Goal: Task Accomplishment & Management: Complete application form

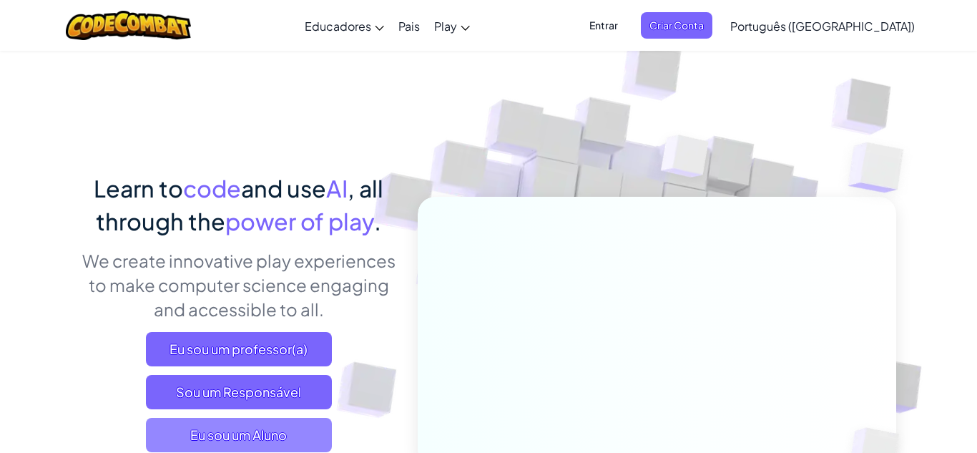
click at [268, 434] on span "Eu sou um Aluno" at bounding box center [239, 435] width 186 height 34
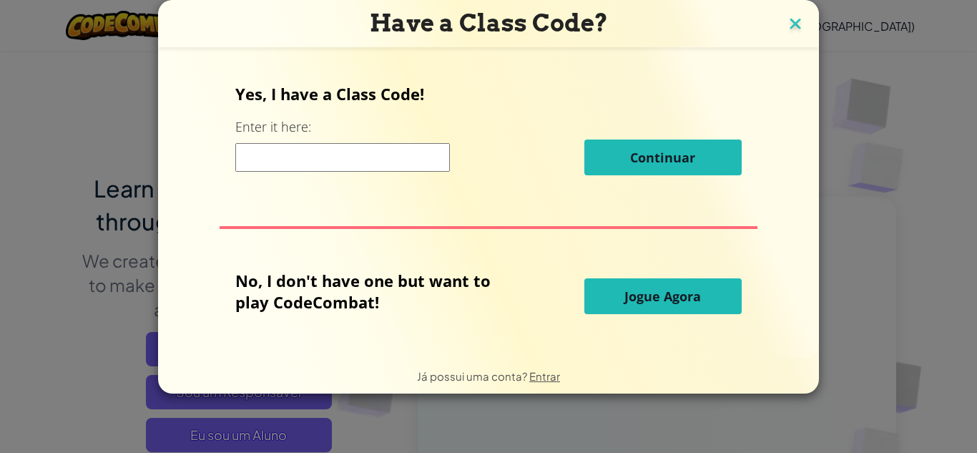
click at [787, 23] on img at bounding box center [795, 24] width 19 height 21
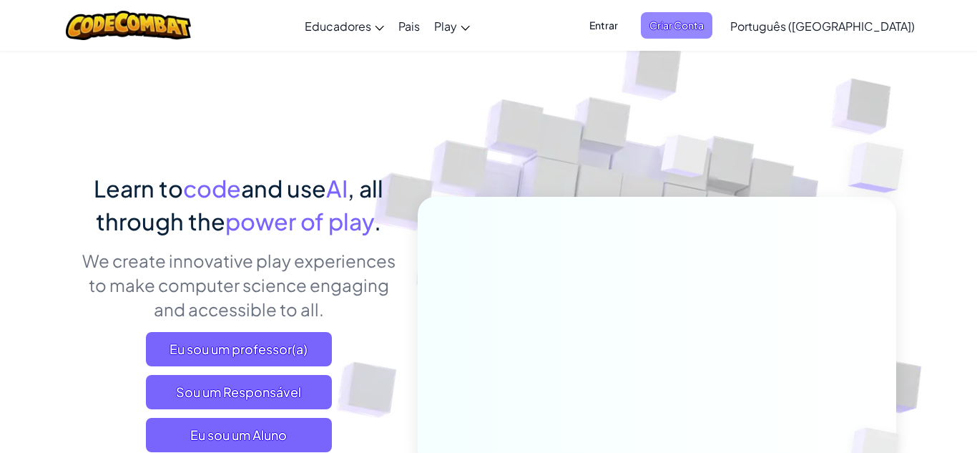
click at [713, 29] on span "Criar Conta" at bounding box center [677, 25] width 72 height 26
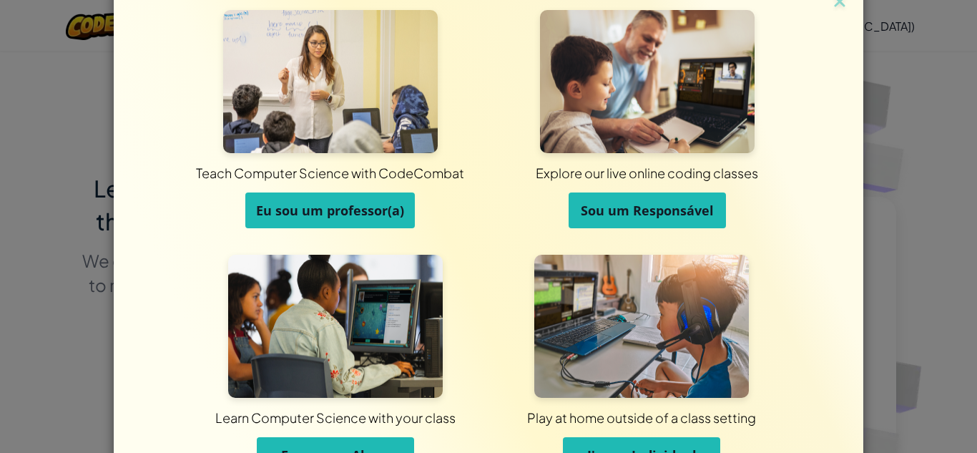
scroll to position [54, 0]
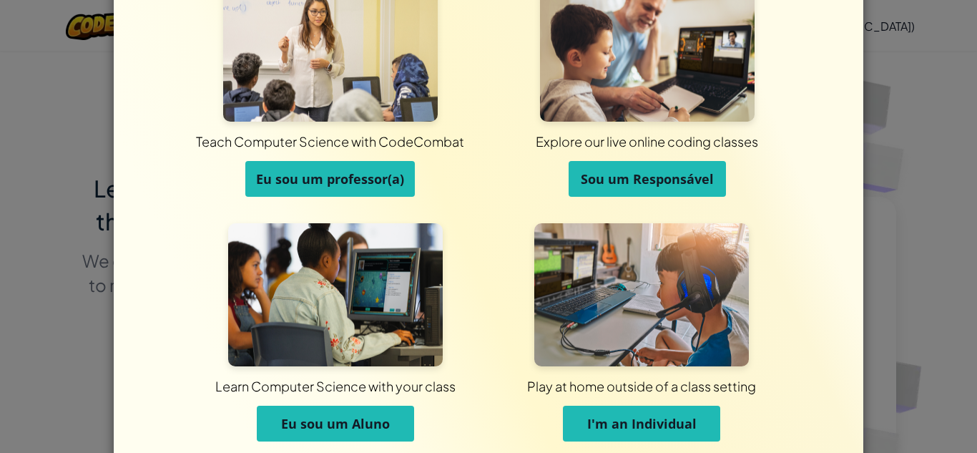
click at [363, 421] on span "Eu sou um Aluno" at bounding box center [335, 423] width 109 height 17
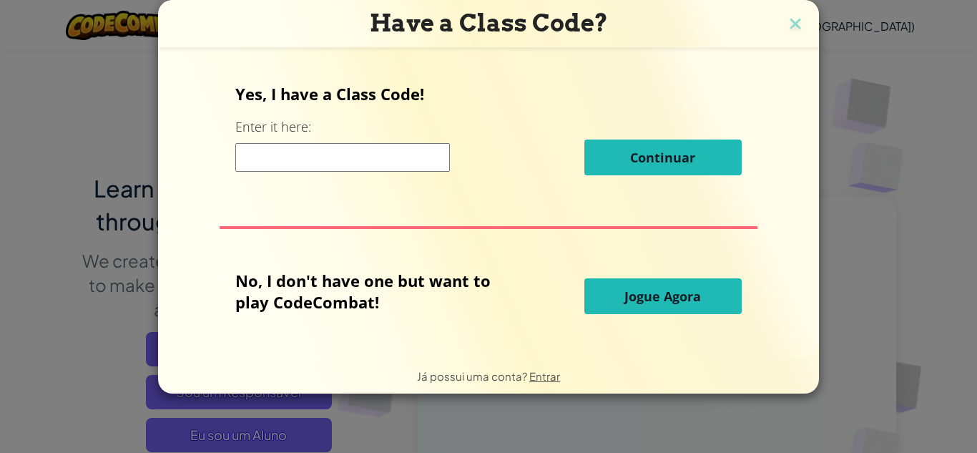
scroll to position [0, 0]
click at [796, 29] on img at bounding box center [795, 24] width 19 height 21
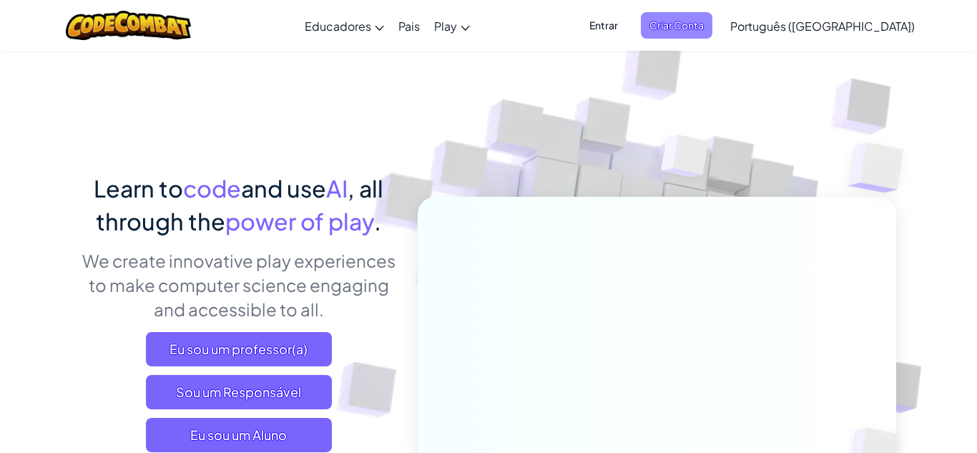
click at [713, 26] on span "Criar Conta" at bounding box center [677, 25] width 72 height 26
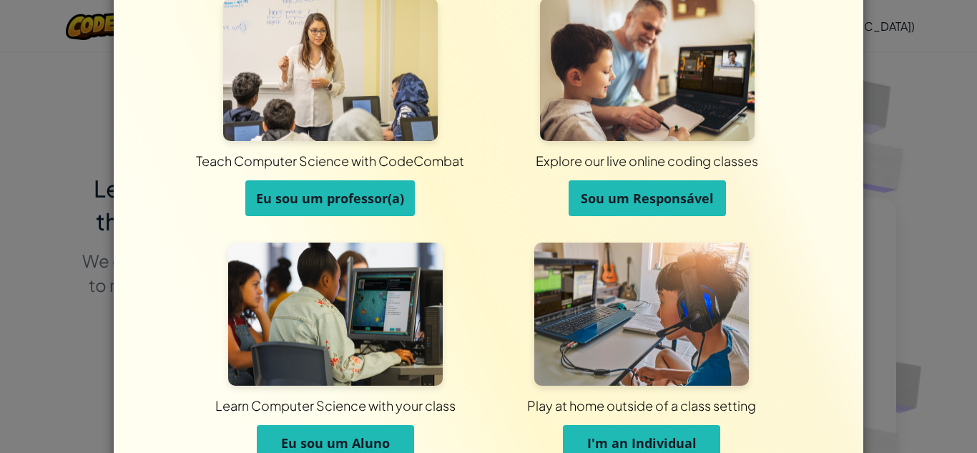
scroll to position [114, 0]
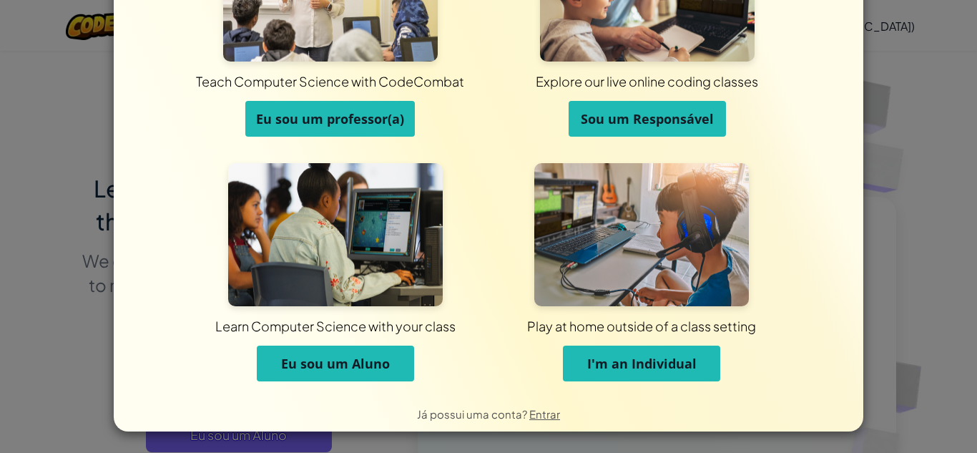
click at [652, 370] on span "I'm an Individual" at bounding box center [641, 363] width 109 height 17
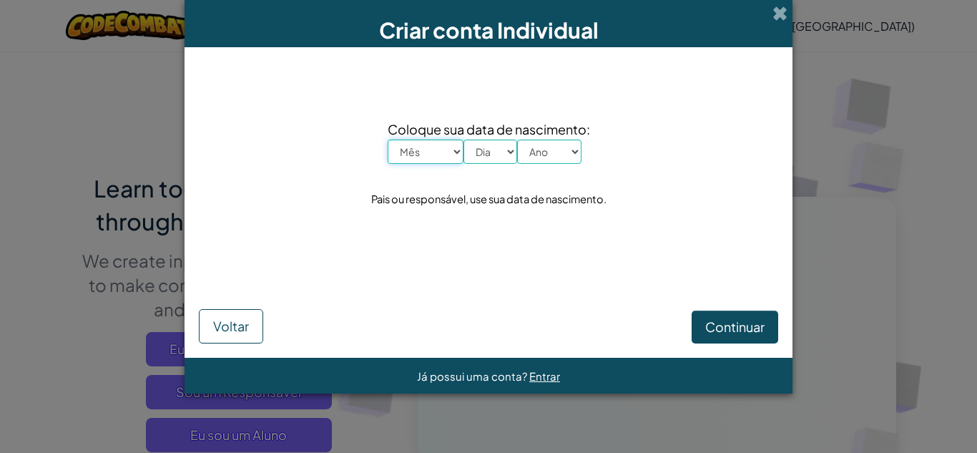
scroll to position [0, 0]
click at [426, 162] on select "Mês Janeiro Fevereiro Março Abril Maio Junho Julho Agosto Setembro Outubro Nove…" at bounding box center [426, 152] width 76 height 24
select select "1"
click at [388, 140] on select "Mês Janeiro Fevereiro Março Abril Maio Junho Julho Agosto Setembro Outubro Nove…" at bounding box center [426, 152] width 76 height 24
click at [484, 147] on select "Dia 1 2 3 4 5 6 7 8 9 10 11 12 13 14 15 16 17 18 19 20 21 22 23 24 25 26 27 28 …" at bounding box center [491, 152] width 54 height 24
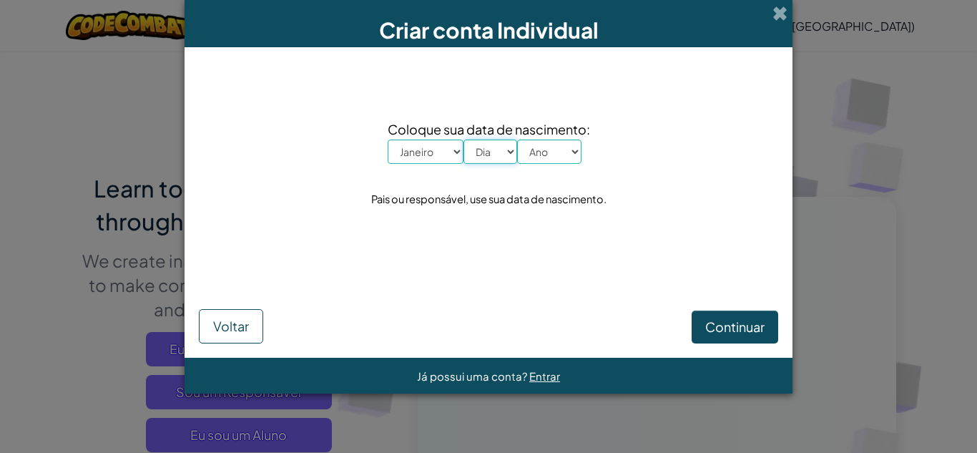
select select "1"
click at [464, 140] on select "Dia 1 2 3 4 5 6 7 8 9 10 11 12 13 14 15 16 17 18 19 20 21 22 23 24 25 26 27 28 …" at bounding box center [491, 152] width 54 height 24
click at [537, 157] on select "Ano 2025 2024 2023 2022 2021 2020 2019 2018 2017 2016 2015 2014 2013 2012 2011 …" at bounding box center [549, 152] width 64 height 24
select select "2015"
click at [517, 140] on select "Ano 2025 2024 2023 2022 2021 2020 2019 2018 2017 2016 2015 2014 2013 2012 2011 …" at bounding box center [549, 152] width 64 height 24
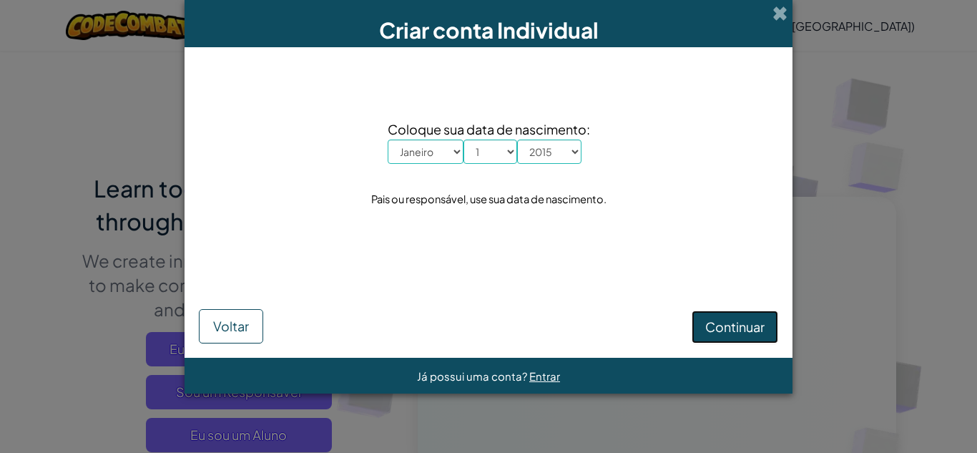
click at [743, 323] on span "Continuar" at bounding box center [734, 326] width 59 height 16
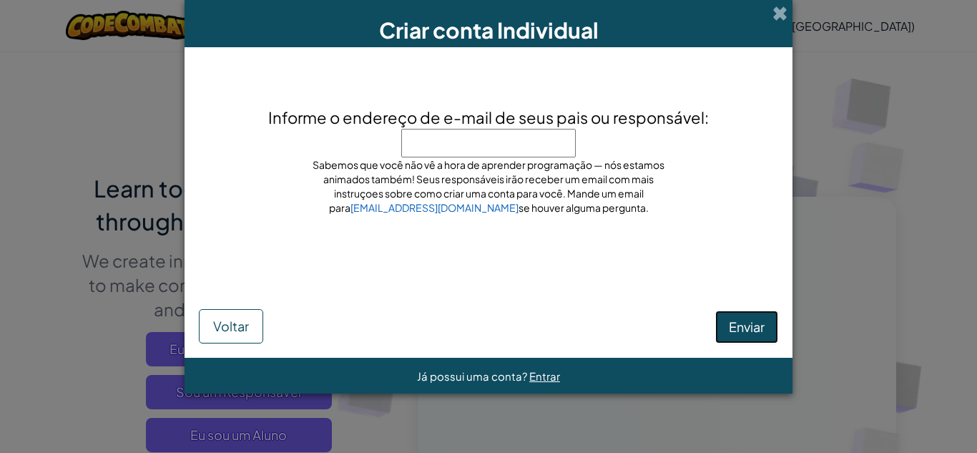
click at [744, 335] on button "Enviar" at bounding box center [746, 326] width 63 height 33
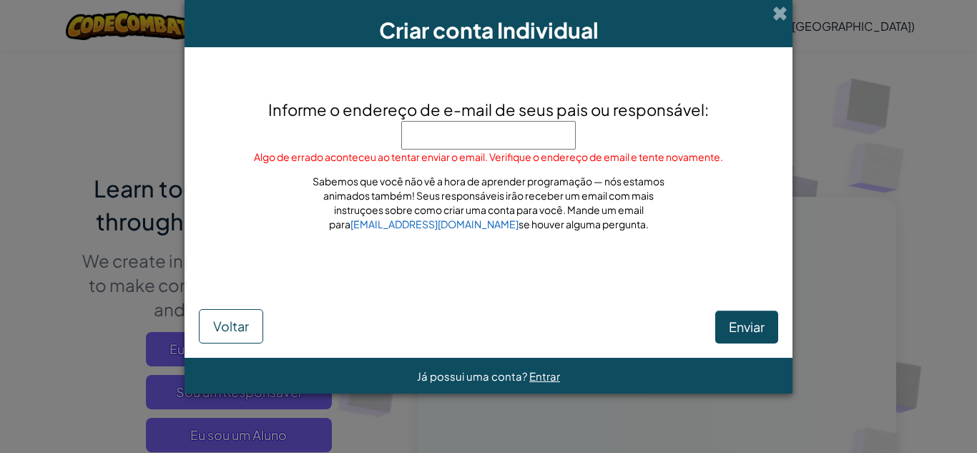
click at [469, 127] on input "Informe o endereço de e-mail de seus pais ou responsável:" at bounding box center [488, 135] width 175 height 29
type input "[EMAIL_ADDRESS][DOMAIN_NAME]"
click at [743, 329] on span "Enviar" at bounding box center [747, 326] width 36 height 16
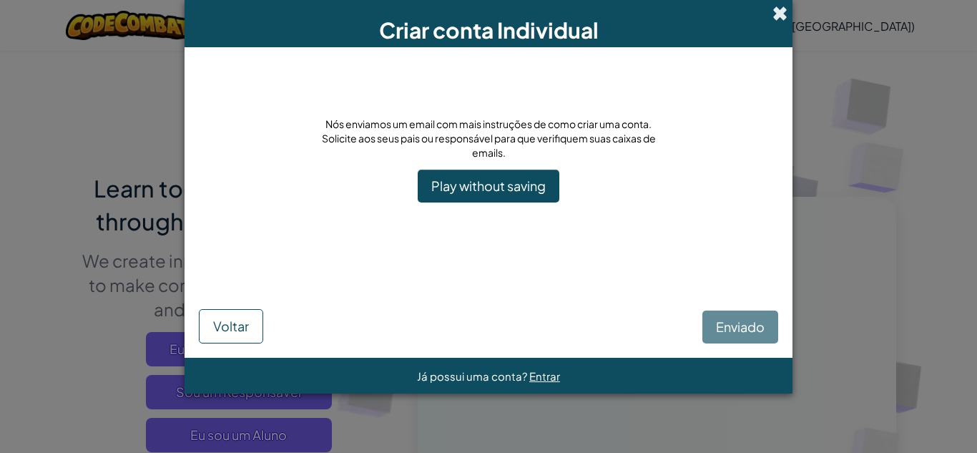
click at [779, 9] on span at bounding box center [780, 13] width 15 height 15
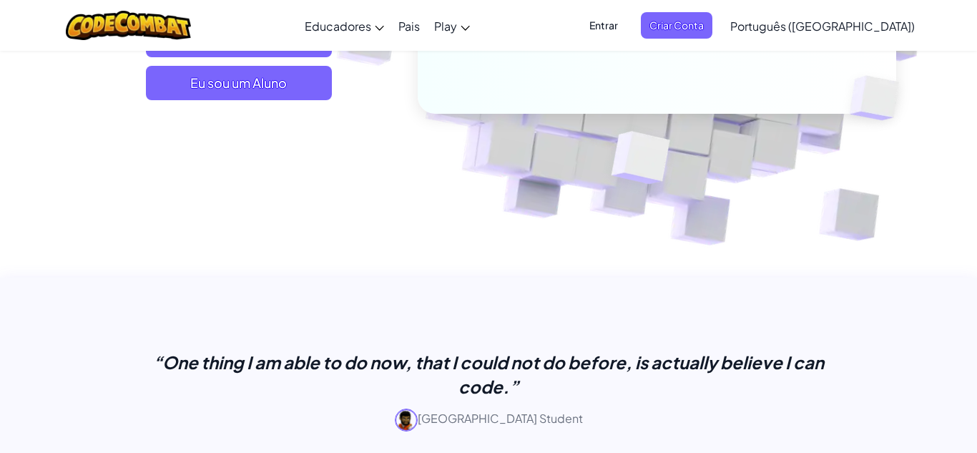
scroll to position [59, 0]
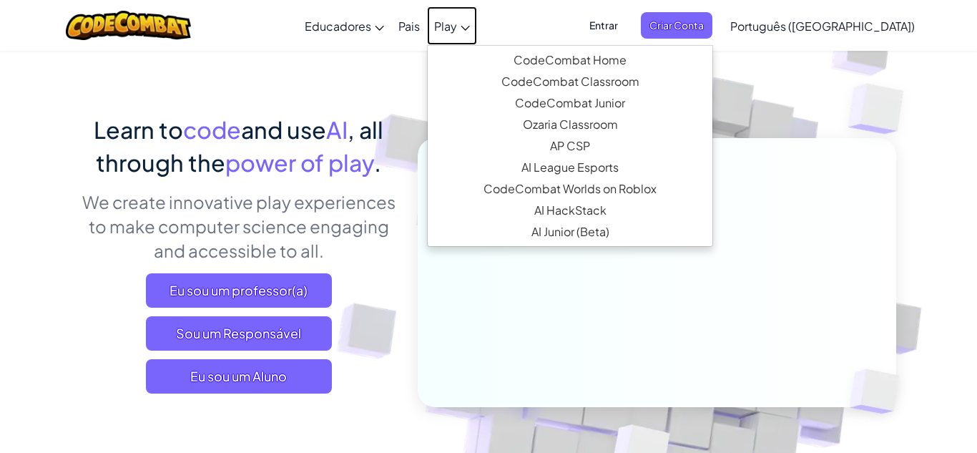
click at [477, 20] on link "Play" at bounding box center [452, 25] width 50 height 39
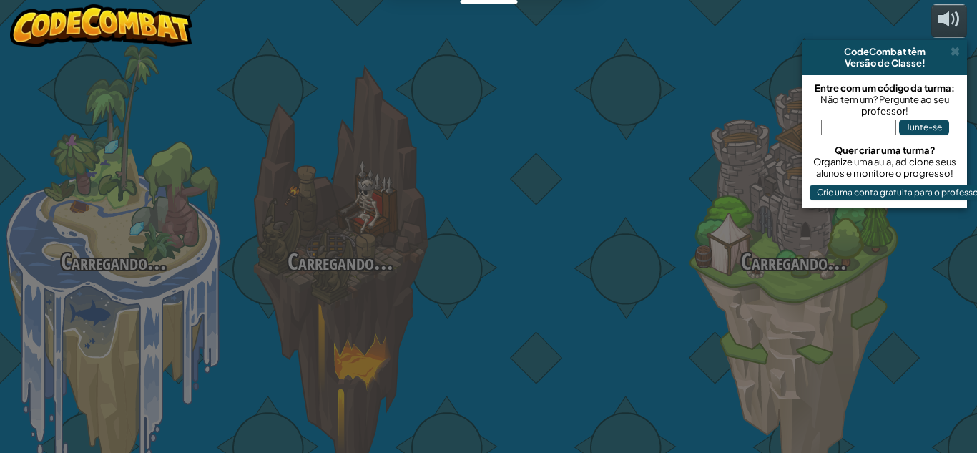
select select "pt-BR"
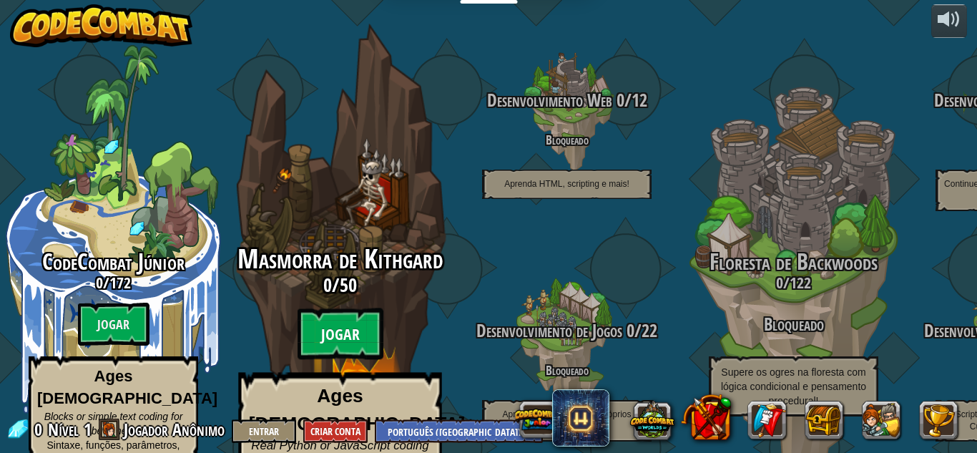
click at [355, 308] on btn "Jogar" at bounding box center [341, 334] width 86 height 52
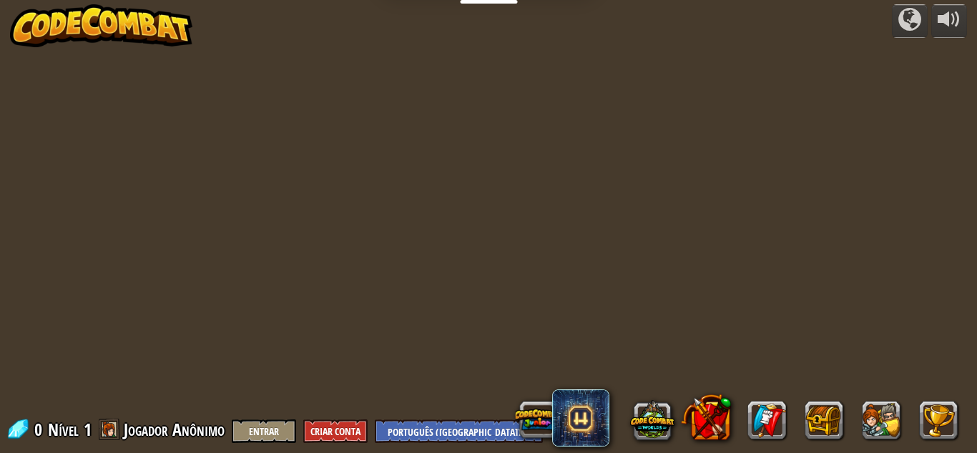
select select "pt-BR"
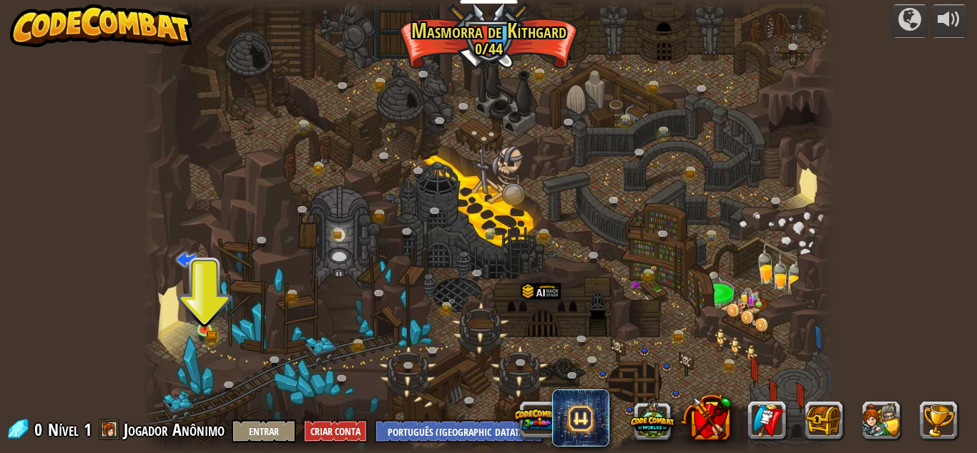
drag, startPoint x: 193, startPoint y: 322, endPoint x: 199, endPoint y: 327, distance: 7.6
click at [193, 323] on div at bounding box center [488, 226] width 692 height 453
click at [201, 326] on img at bounding box center [205, 313] width 16 height 36
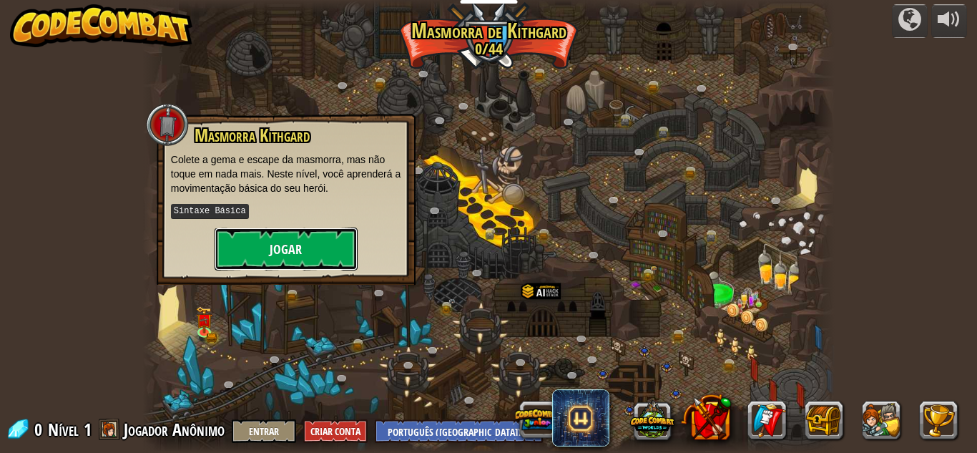
click at [273, 233] on button "Jogar" at bounding box center [286, 248] width 143 height 43
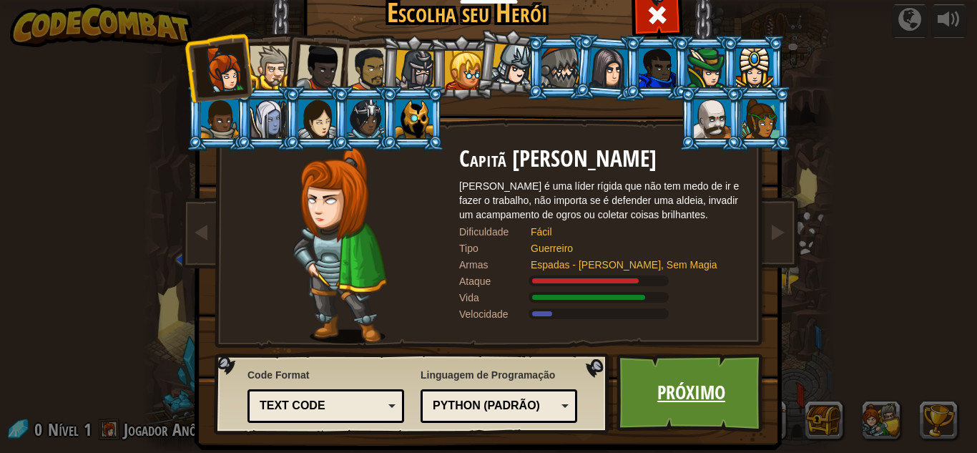
click at [657, 383] on link "Próximo" at bounding box center [692, 392] width 150 height 79
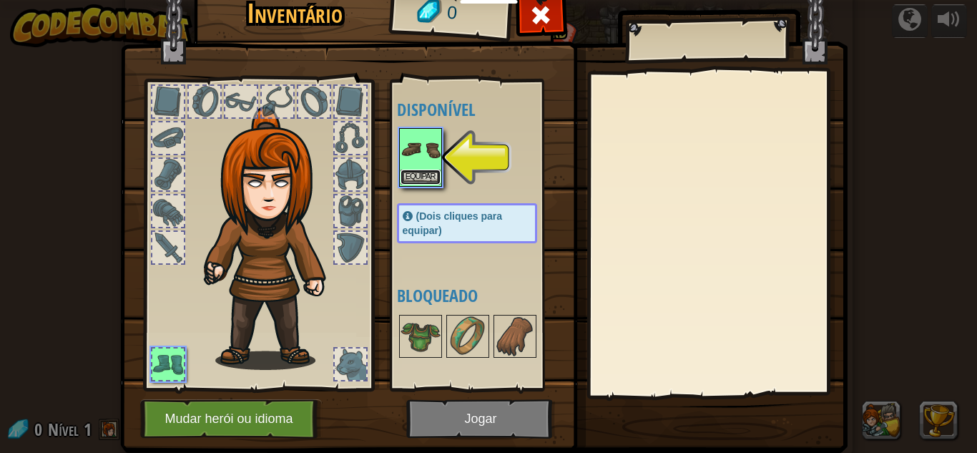
click at [417, 170] on button "Equipar" at bounding box center [421, 177] width 40 height 15
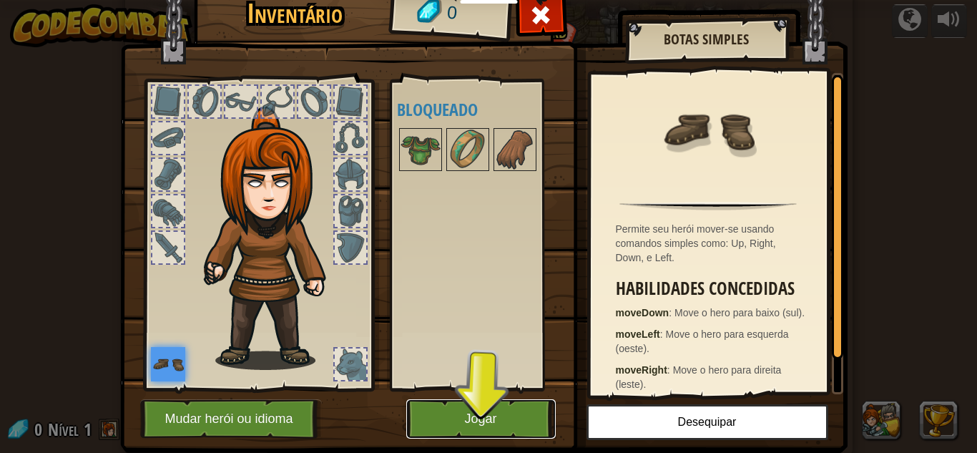
click at [494, 408] on button "Jogar" at bounding box center [481, 418] width 150 height 39
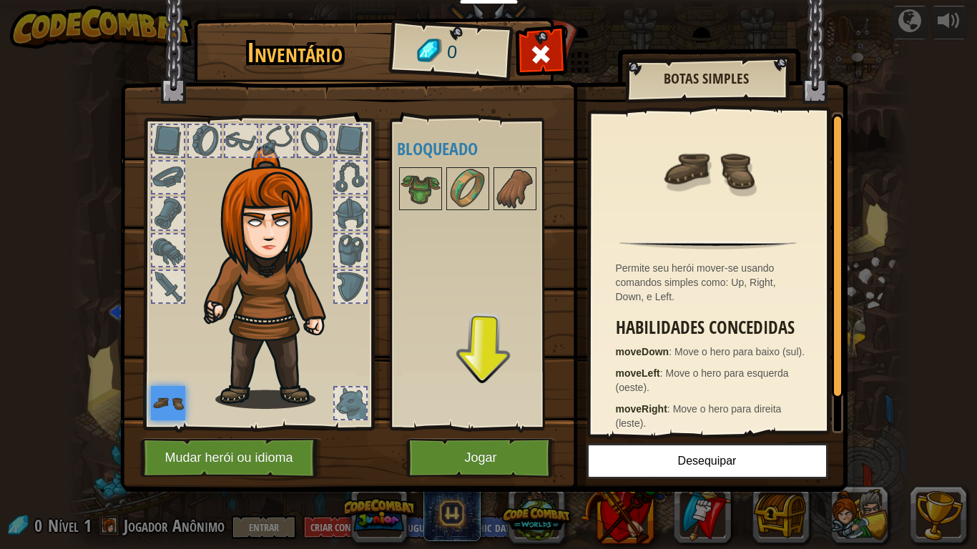
click at [499, 435] on img at bounding box center [484, 232] width 728 height 519
click at [497, 449] on button "Jogar" at bounding box center [481, 458] width 150 height 39
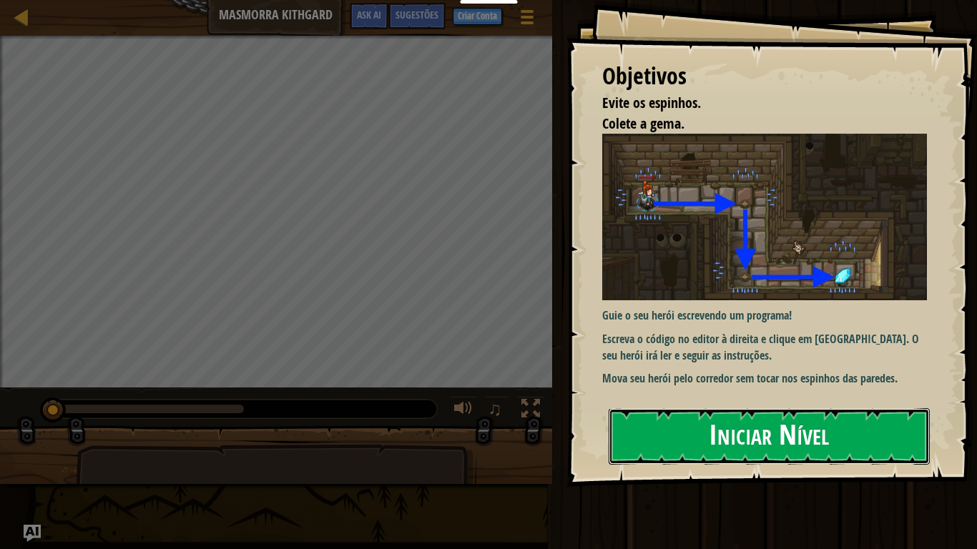
click at [701, 443] on button "Iniciar Nível" at bounding box center [769, 436] width 321 height 57
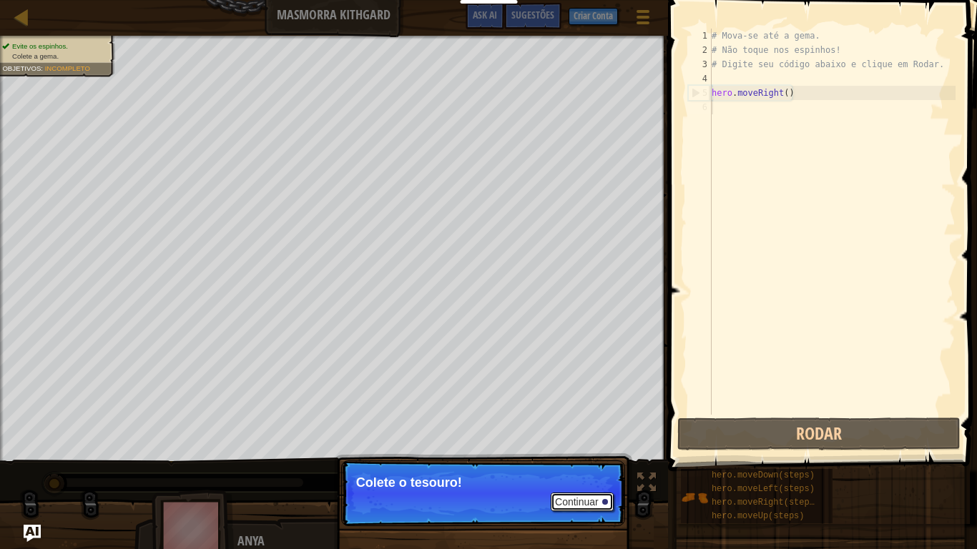
click at [572, 452] on button "Continuar" at bounding box center [582, 502] width 63 height 19
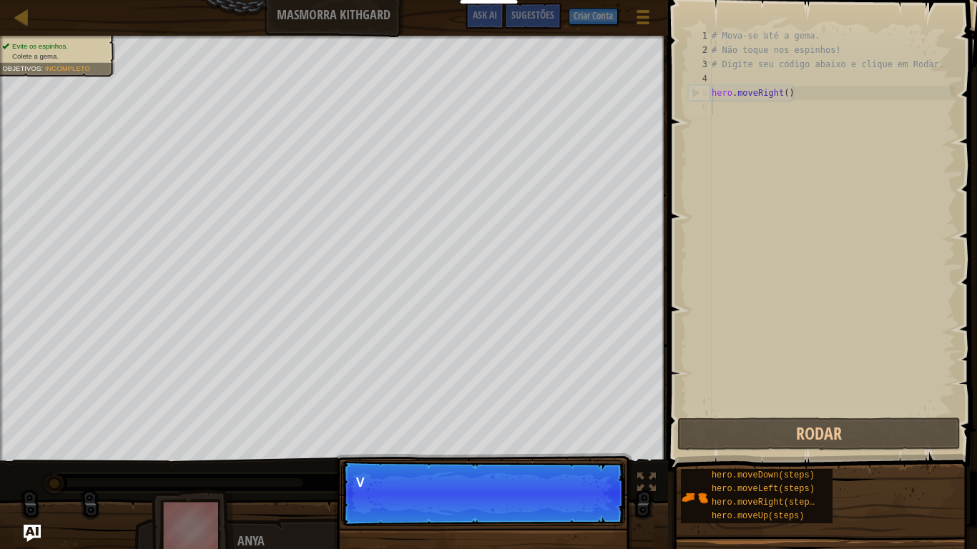
scroll to position [6, 0]
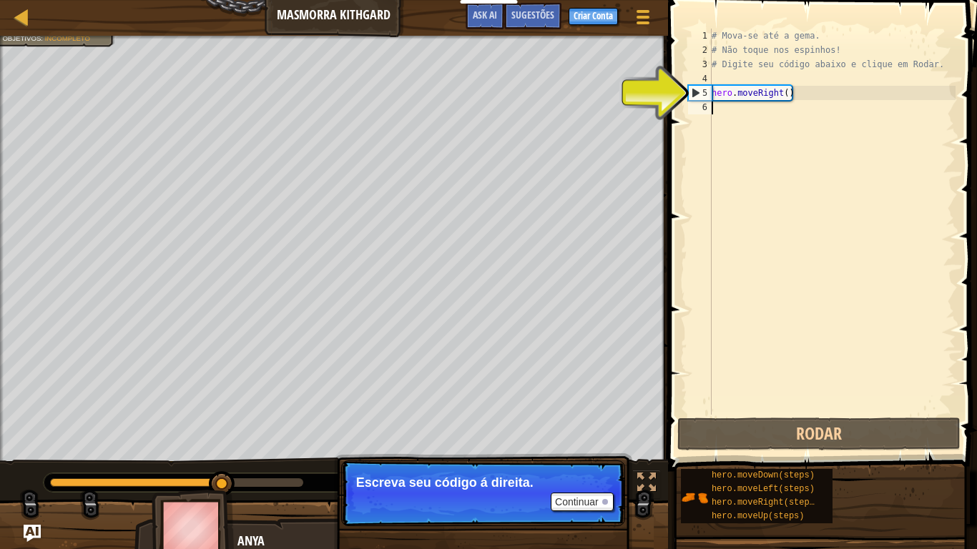
click at [730, 115] on div "# Mova-se até a gema. # Não toque nos espinhos! # Digite seu código abaixo e cl…" at bounding box center [832, 236] width 247 height 415
click at [701, 101] on div "6" at bounding box center [700, 107] width 24 height 14
click at [715, 106] on div "# Mova-se até a gema. # Não toque nos espinhos! # Digite seu código abaixo e cl…" at bounding box center [832, 236] width 247 height 415
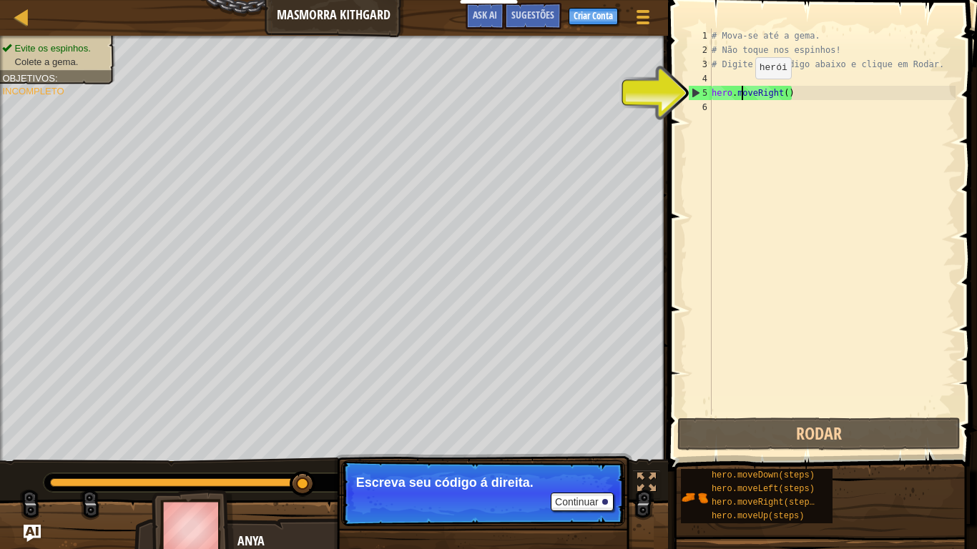
click at [743, 93] on div "# Mova-se até a gema. # Não toque nos espinhos! # Digite seu código abaixo e cl…" at bounding box center [832, 236] width 247 height 415
click at [830, 97] on div "# Mova-se até a gema. # Não toque nos espinhos! # Digite seu código abaixo e cl…" at bounding box center [832, 236] width 247 height 415
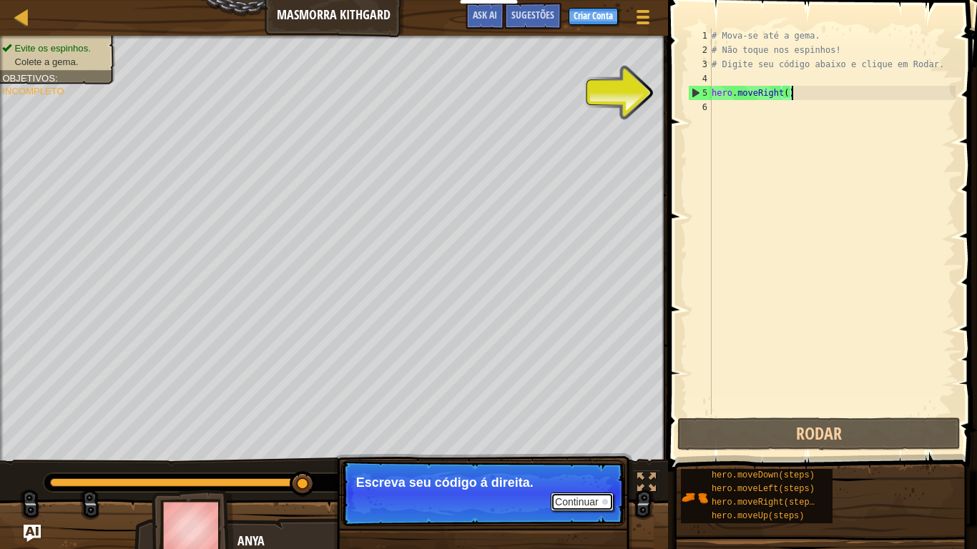
click at [589, 452] on button "Continuar" at bounding box center [582, 502] width 63 height 19
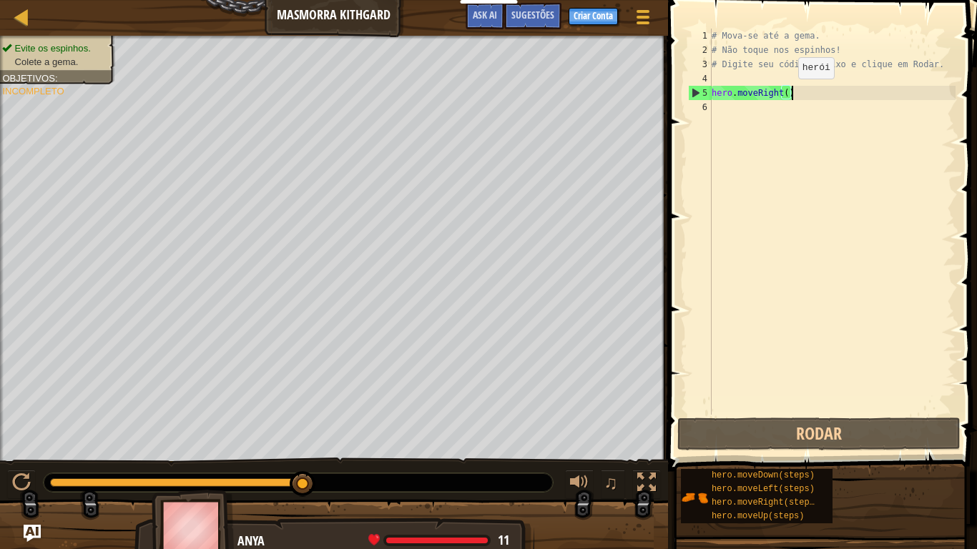
click at [785, 93] on div "# Mova-se até a gema. # Não toque nos espinhos! # Digite seu código abaixo e cl…" at bounding box center [832, 236] width 247 height 415
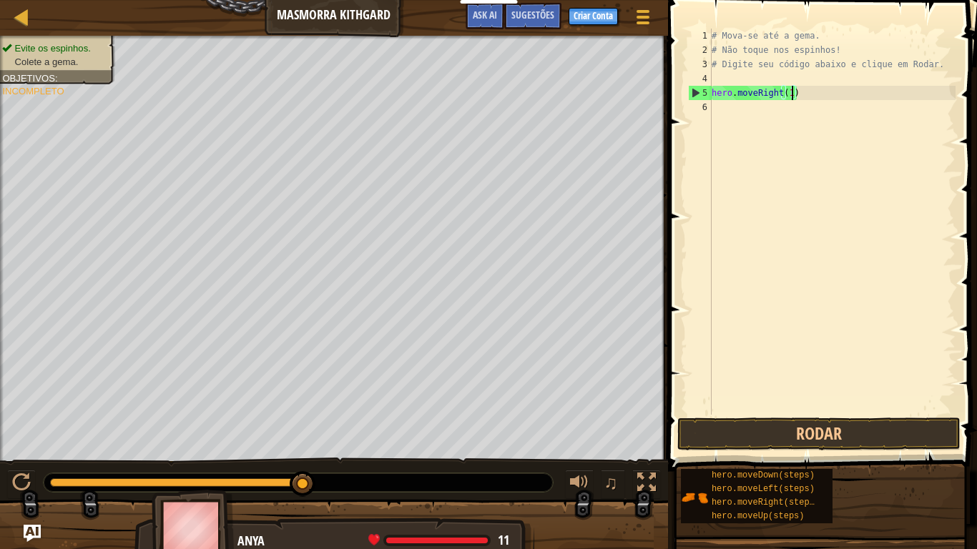
scroll to position [6, 11]
type textarea "hero.moveRight(1)"
click at [839, 443] on button "Rodar" at bounding box center [818, 434] width 283 height 33
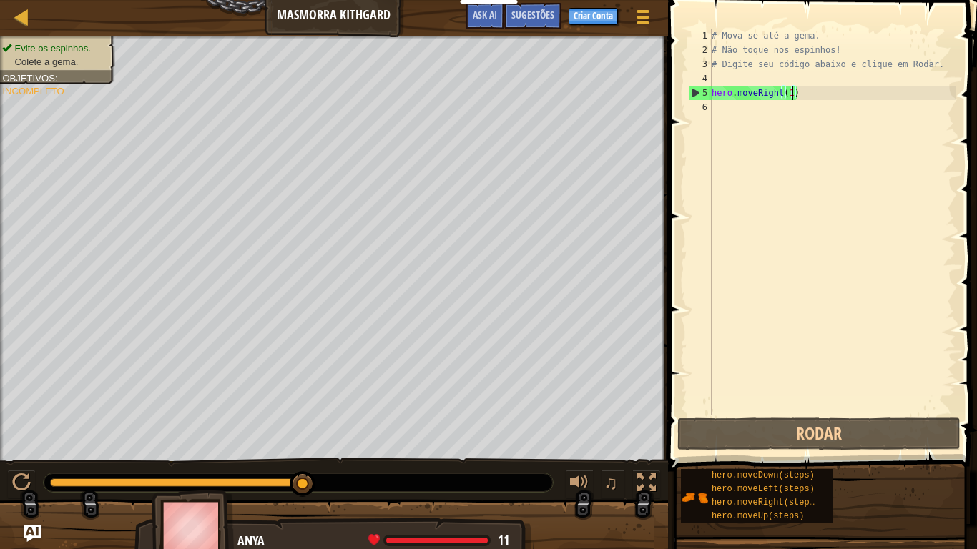
click at [721, 106] on div "# Mova-se até a gema. # Não toque nos espinhos! # Digite seu código abaixo e cl…" at bounding box center [832, 236] width 247 height 415
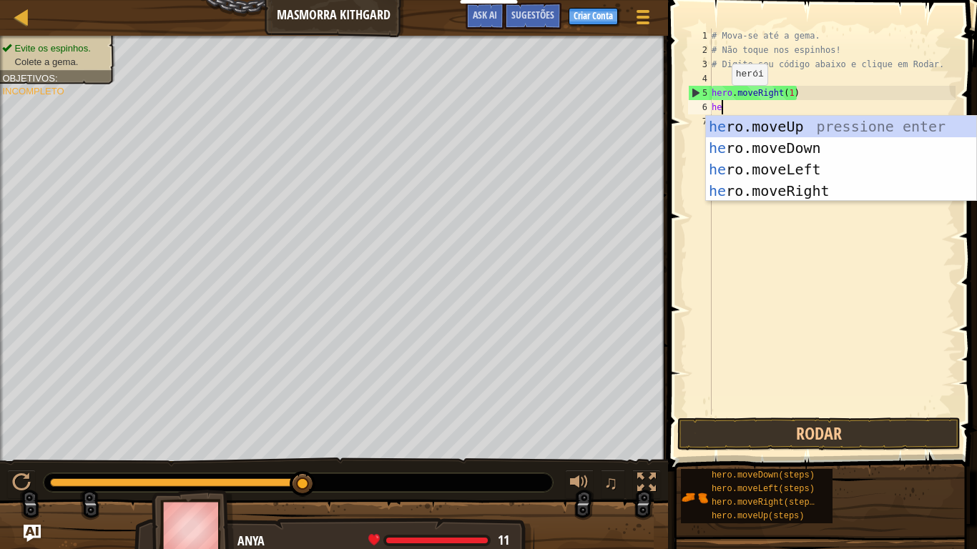
type textarea "her"
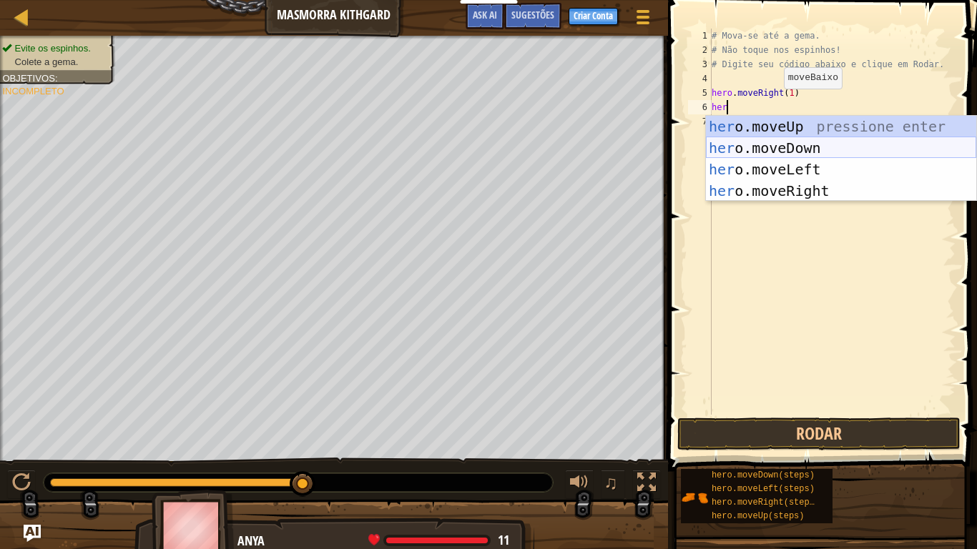
click at [801, 155] on div "her o.moveUp pressione enter her o.moveDown pressione enter her o.moveLeft pres…" at bounding box center [841, 180] width 270 height 129
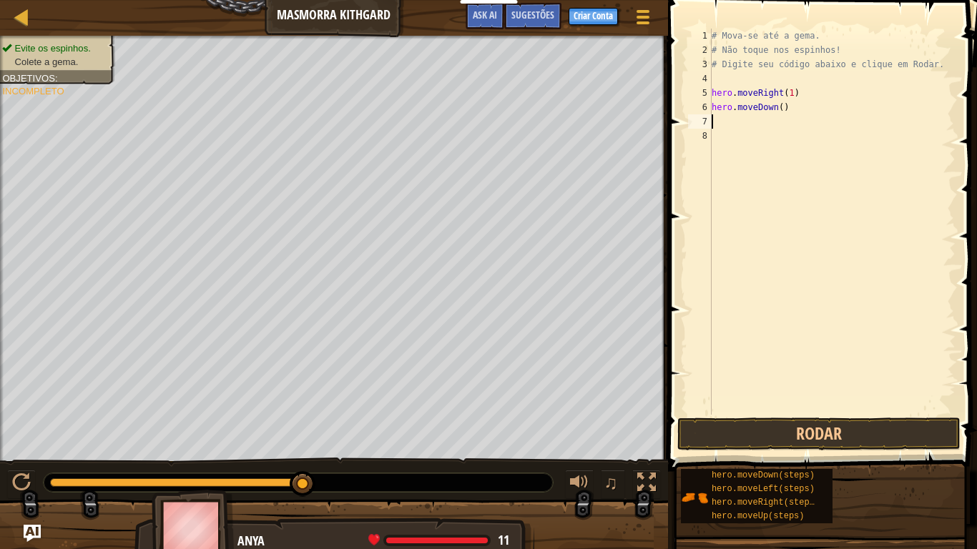
type textarea "he"
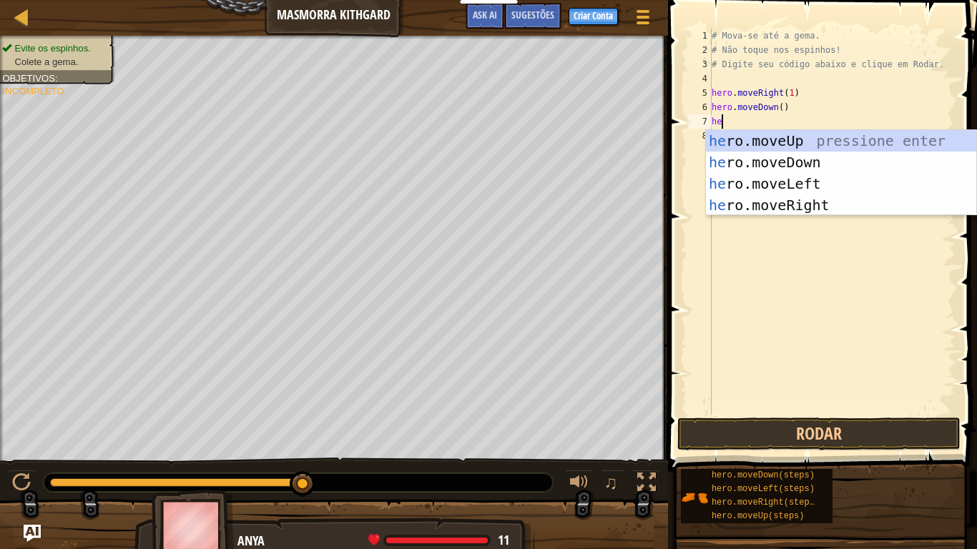
scroll to position [6, 1]
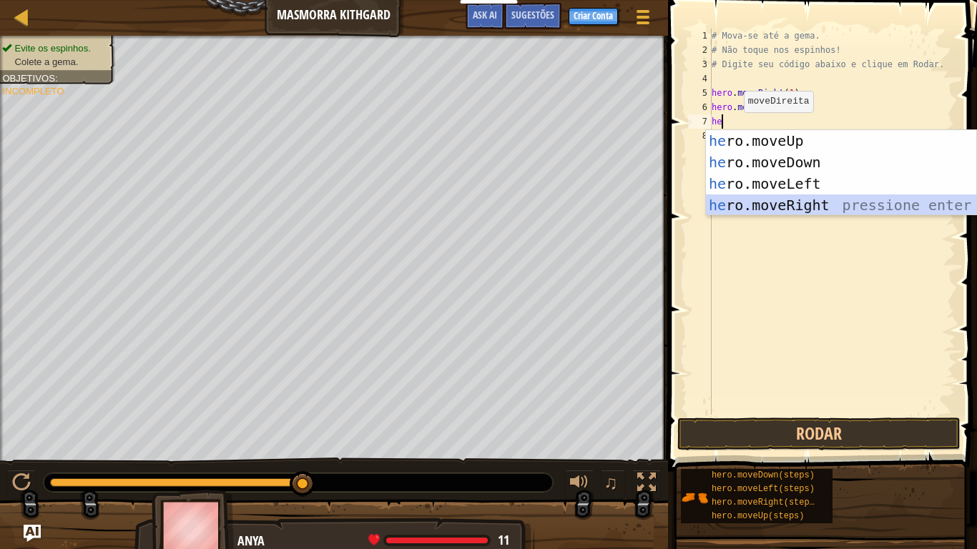
click at [804, 205] on div "he ro.moveUp pressione enter he ro.moveDown pressione enter he ro.moveLeft pres…" at bounding box center [841, 194] width 270 height 129
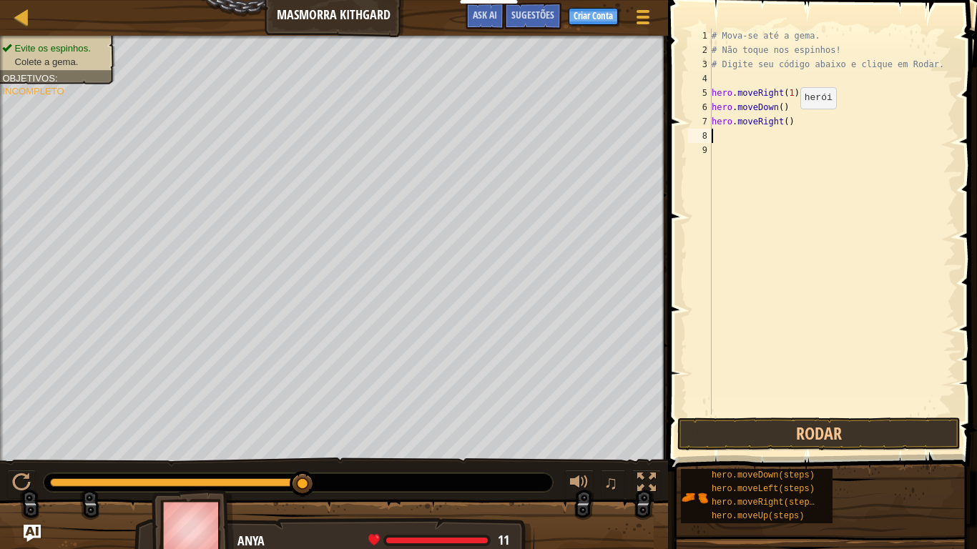
click at [788, 122] on div "# Mova-se até a gema. # Não toque nos espinhos! # Digite seu código abaixo e cl…" at bounding box center [832, 236] width 247 height 415
type textarea "hero.moveRight(2)"
click at [839, 441] on button "Rodar" at bounding box center [818, 434] width 283 height 33
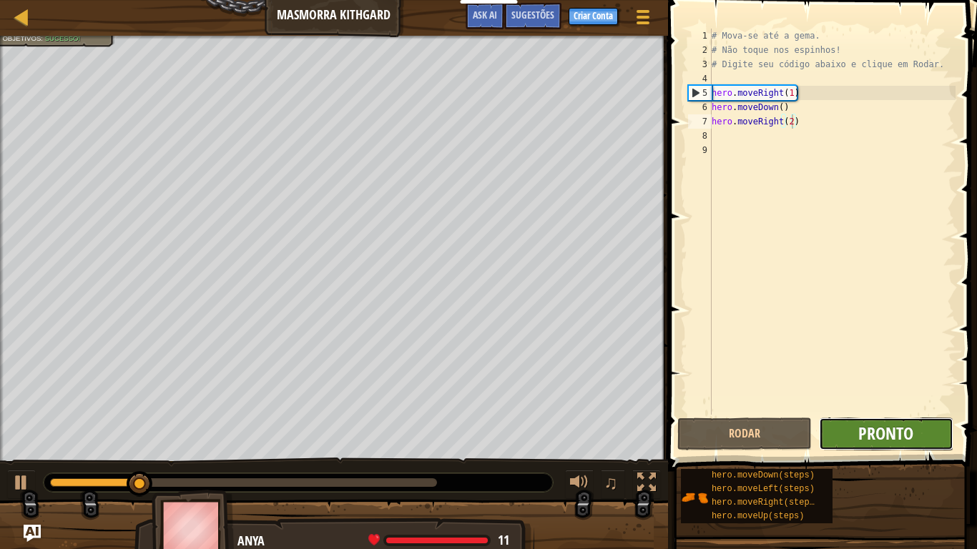
click at [897, 441] on span "Pronto" at bounding box center [885, 433] width 55 height 23
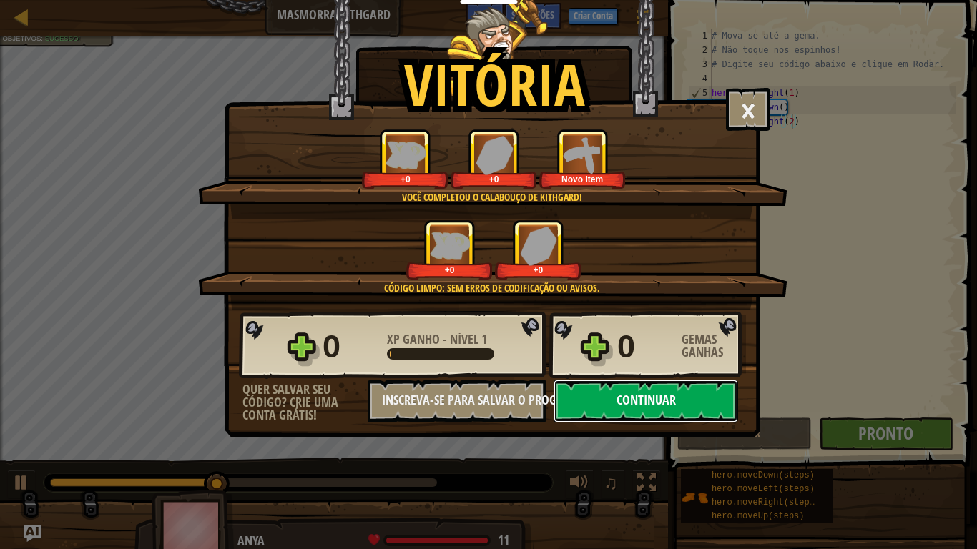
click at [642, 422] on button "Continuar" at bounding box center [646, 401] width 185 height 43
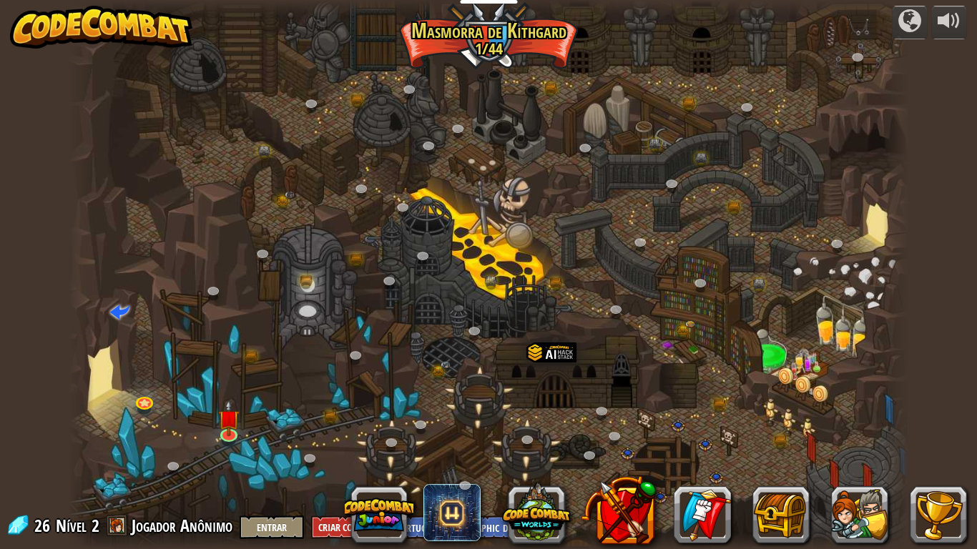
select select "pt-BR"
click at [234, 427] on img at bounding box center [227, 409] width 21 height 49
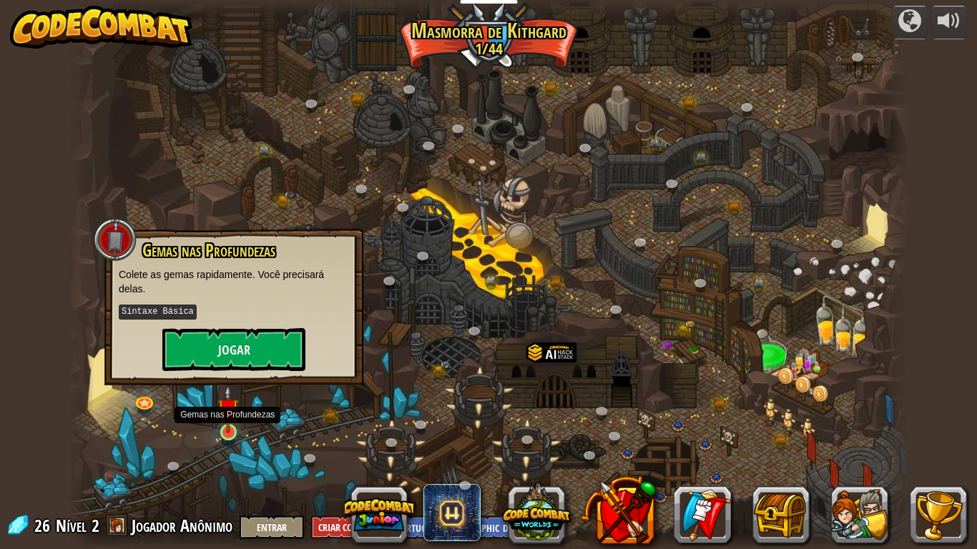
click at [217, 428] on div "Desfiladeiro Retorcido (Bloqueado) Desafio: [PERSON_NAME] a maior quantidade de…" at bounding box center [489, 274] width 841 height 549
click at [255, 345] on button "Jogar" at bounding box center [233, 349] width 143 height 43
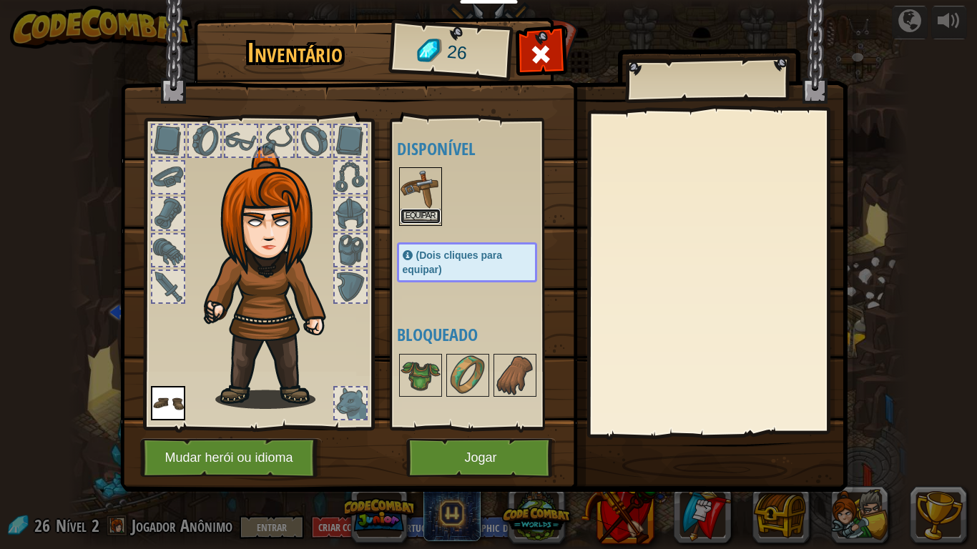
click at [421, 221] on button "Equipar" at bounding box center [421, 216] width 40 height 15
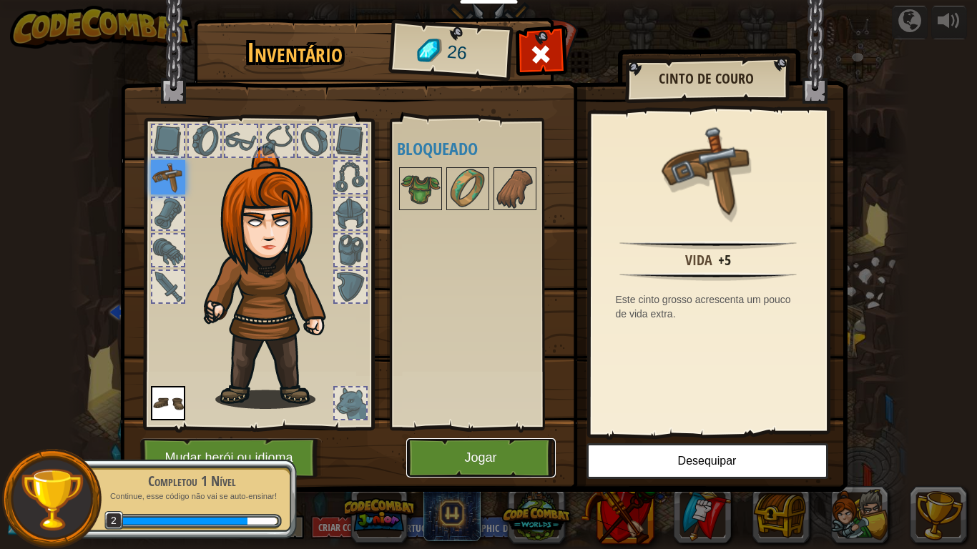
click at [503, 452] on button "Jogar" at bounding box center [481, 458] width 150 height 39
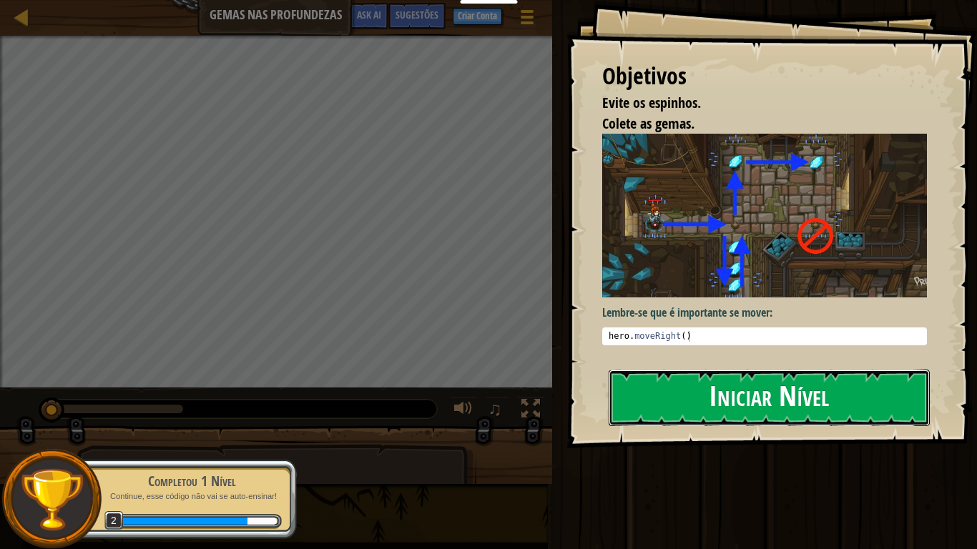
click at [698, 370] on button "Iniciar Nível" at bounding box center [769, 398] width 321 height 57
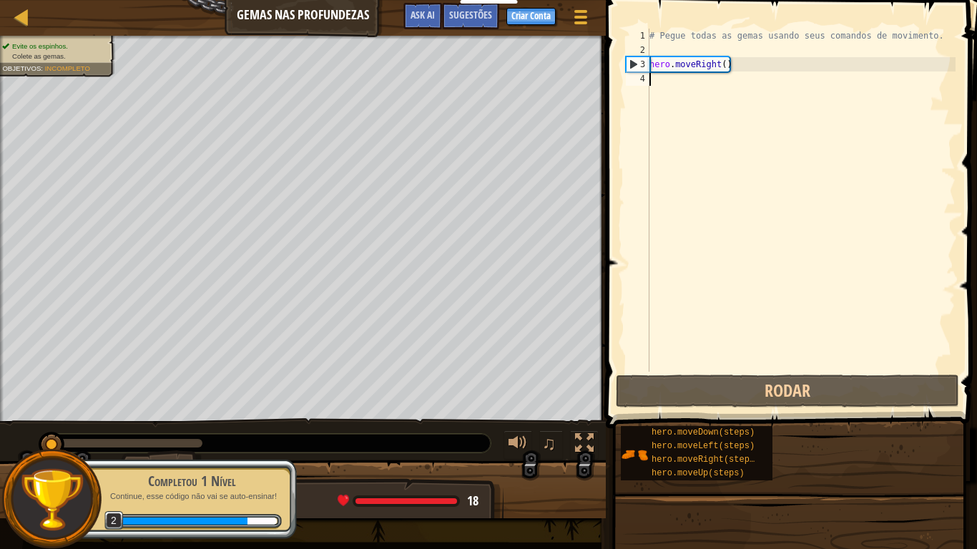
click at [670, 88] on div "# Pegue todas as gemas usando seus comandos de movimento. hero . moveRight ( )" at bounding box center [801, 215] width 309 height 372
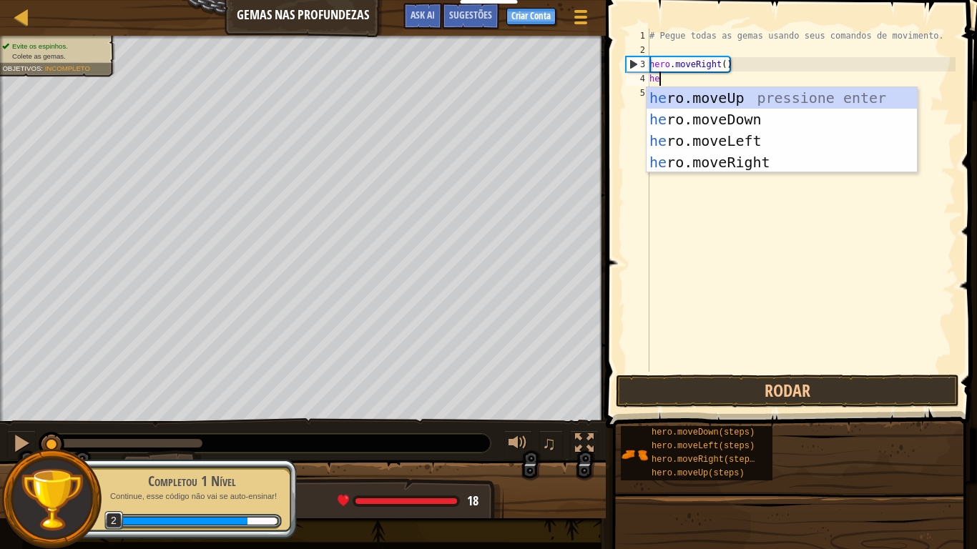
type textarea "hero"
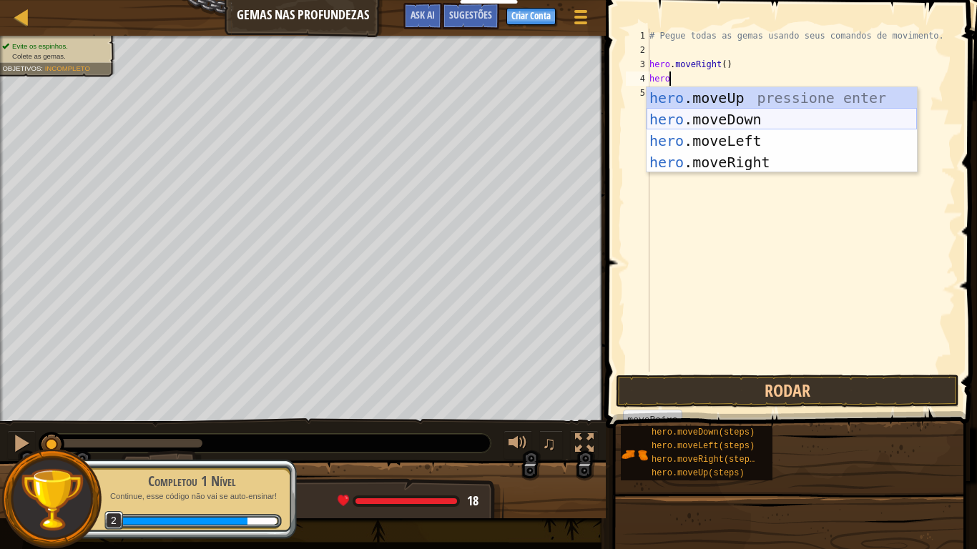
click at [709, 117] on div "hero .moveUp pressione enter hero .moveDown pressione enter hero .moveLeft pres…" at bounding box center [782, 151] width 270 height 129
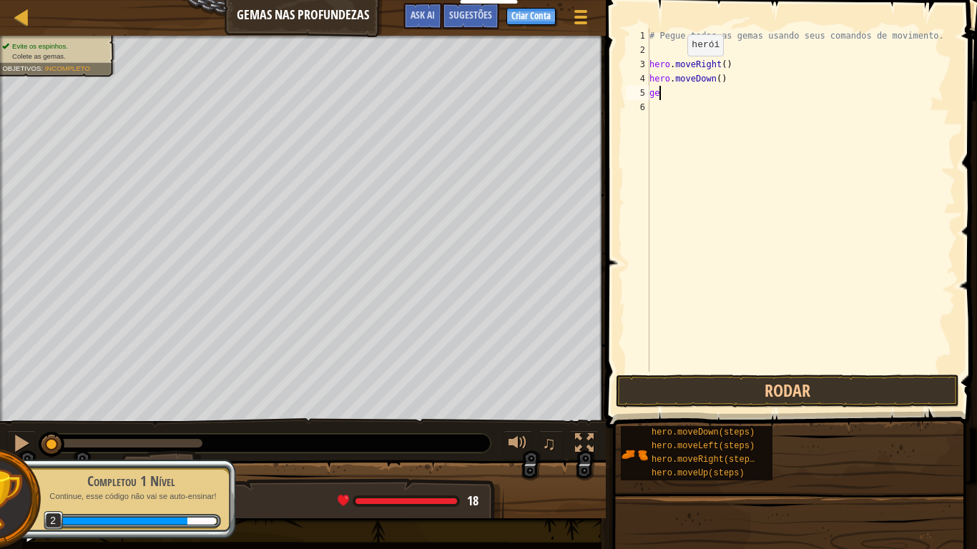
scroll to position [6, 1]
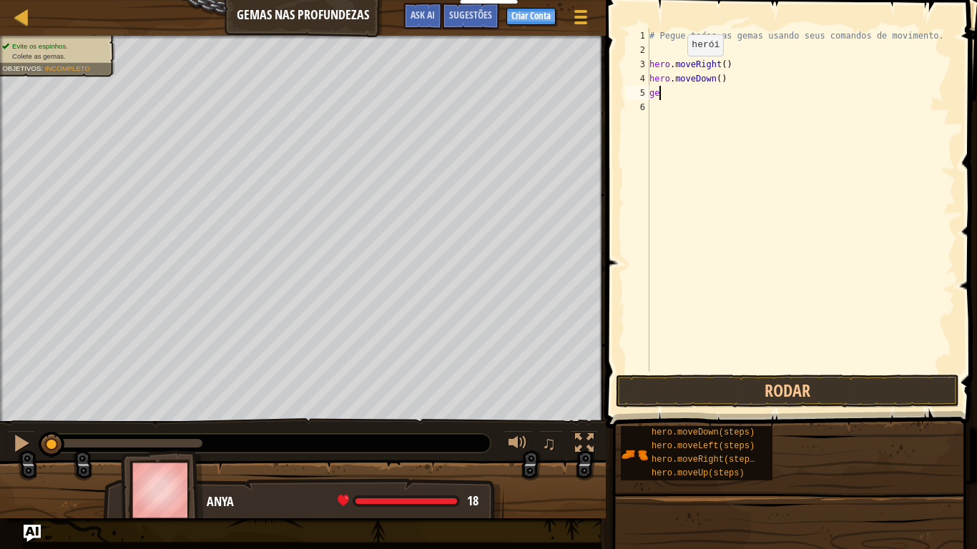
type textarea "g"
type textarea "h"
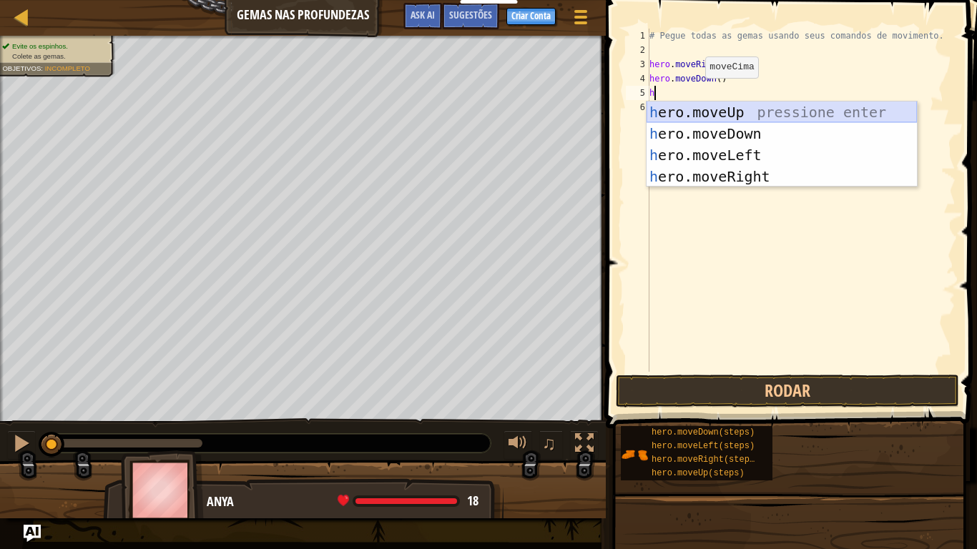
click at [723, 108] on div "h ero.moveUp pressione enter h ero.moveDown pressione enter h ero.moveLeft pres…" at bounding box center [782, 166] width 270 height 129
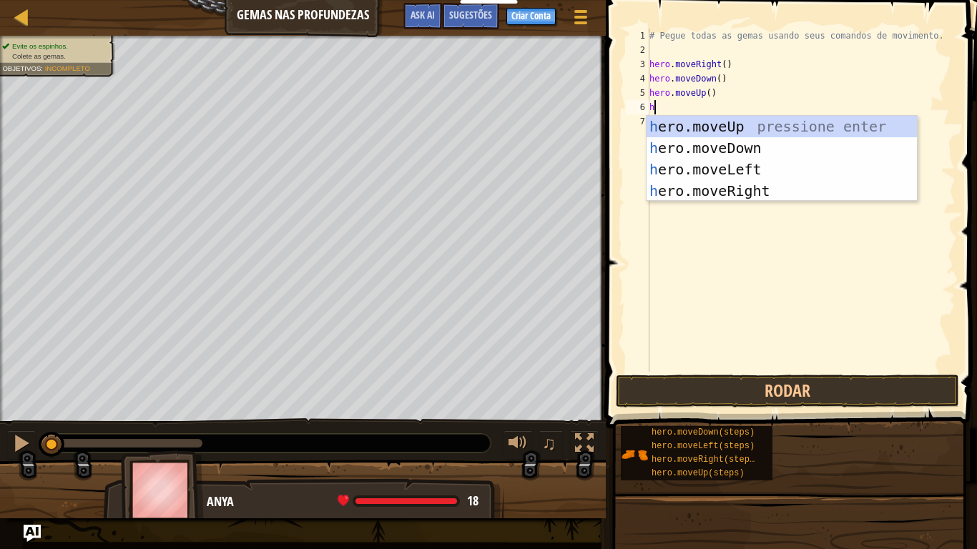
type textarea "he"
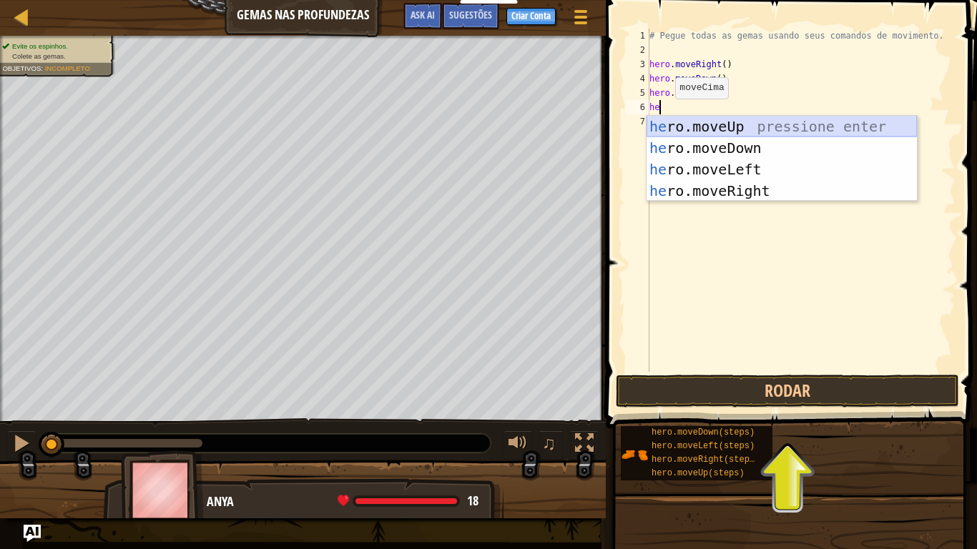
click at [693, 119] on div "he ro.moveUp pressione enter he ro.moveDown pressione enter he ro.moveLeft pres…" at bounding box center [782, 180] width 270 height 129
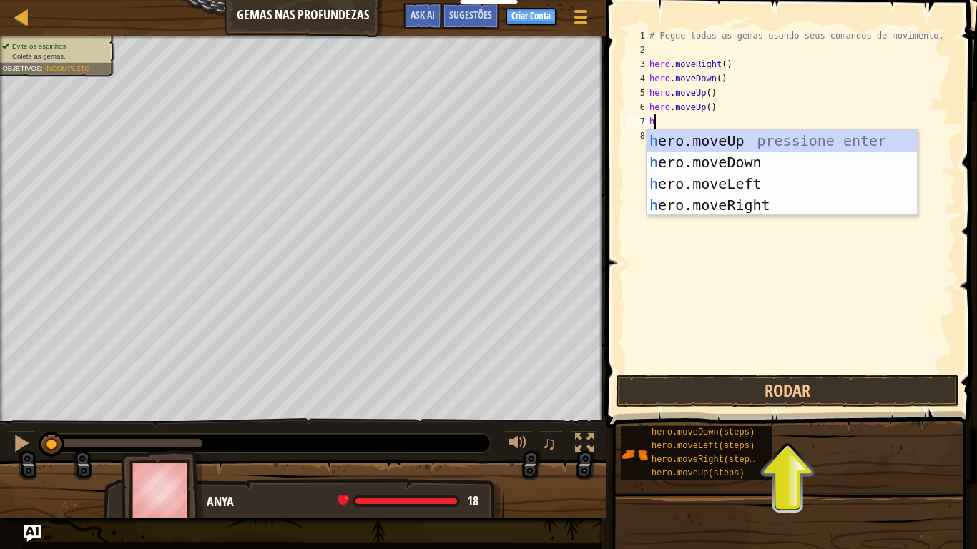
type textarea "he"
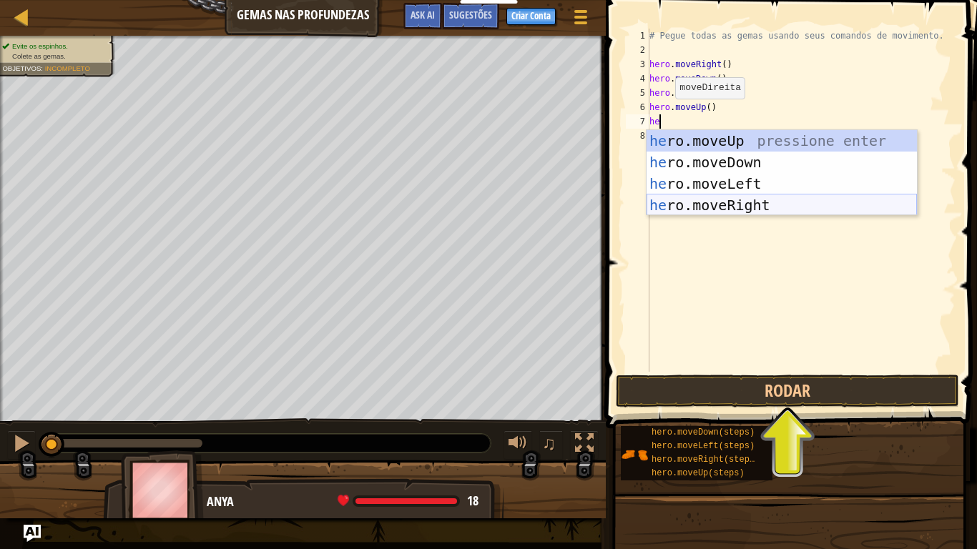
click at [693, 207] on div "he ro.moveUp pressione enter he ro.moveDown pressione enter he ro.moveLeft pres…" at bounding box center [782, 194] width 270 height 129
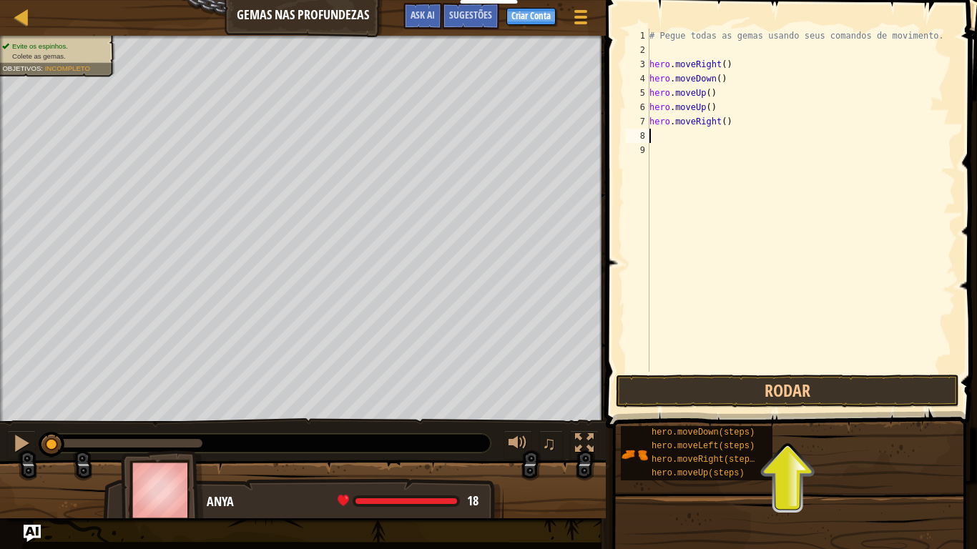
type textarea "he"
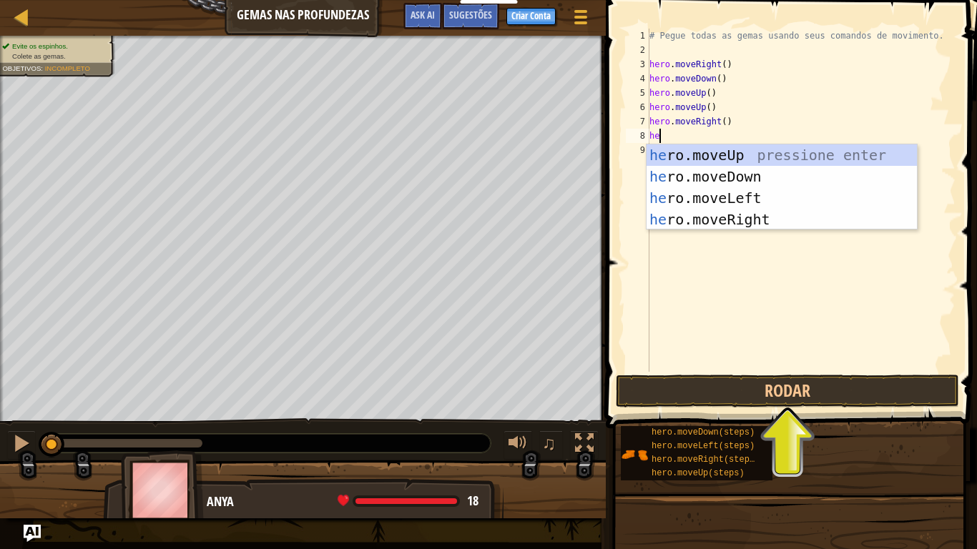
scroll to position [6, 1]
click at [751, 172] on div "he ro.moveUp pressione enter he ro.moveDown pressione enter he ro.moveLeft pres…" at bounding box center [782, 209] width 270 height 129
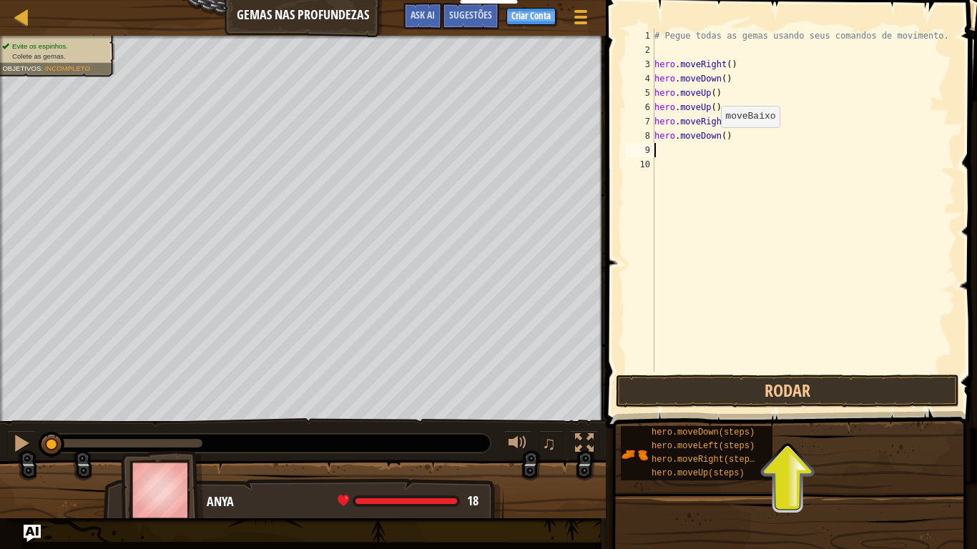
scroll to position [6, 0]
click at [739, 133] on div "# Pegue todas as gemas usando seus comandos de movimento. hero . moveRight ( ) …" at bounding box center [804, 215] width 304 height 372
type textarea "h"
click at [730, 119] on div "# Pegue todas as gemas usando seus comandos de movimento. hero . moveRight ( ) …" at bounding box center [804, 215] width 304 height 372
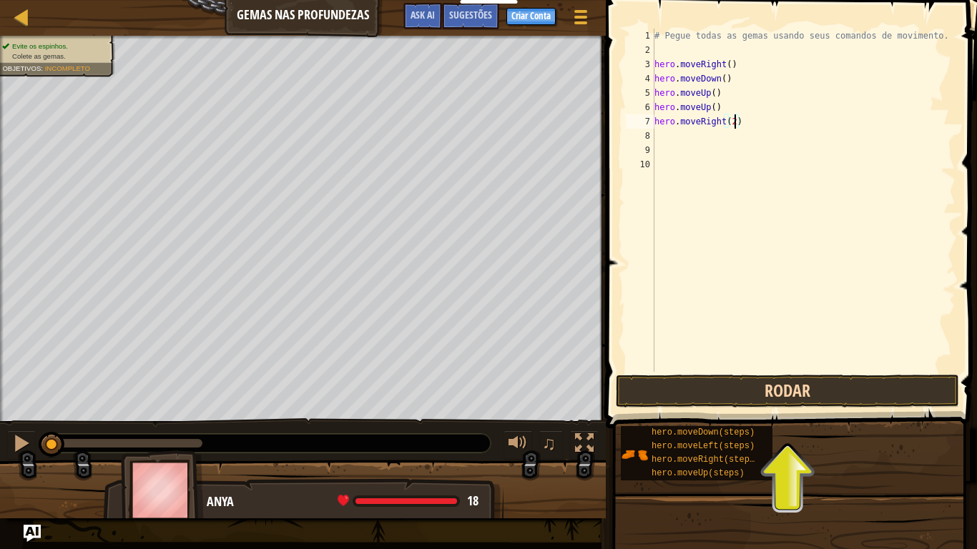
type textarea "hero.moveRight(2)"
click at [765, 398] on button "Rodar" at bounding box center [787, 391] width 343 height 33
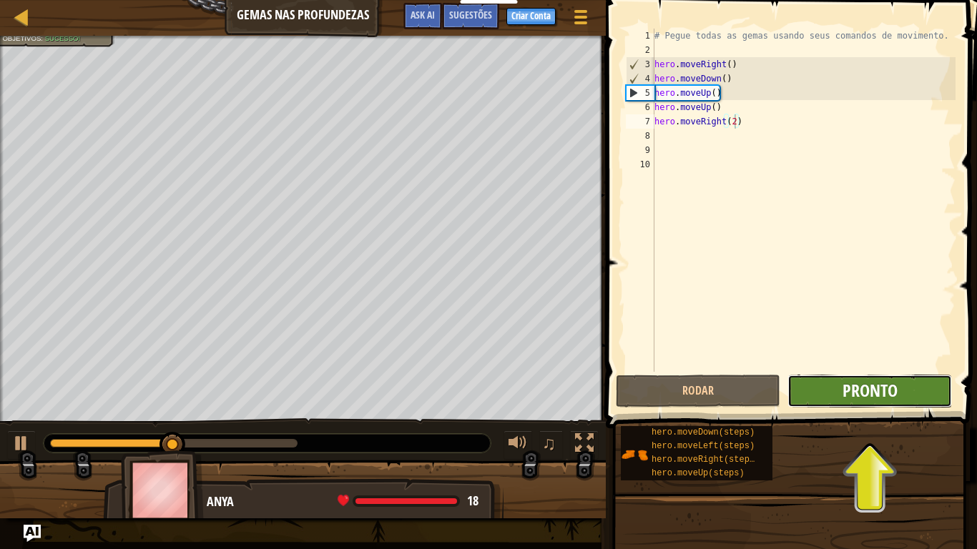
click at [851, 395] on span "Pronto" at bounding box center [870, 390] width 55 height 23
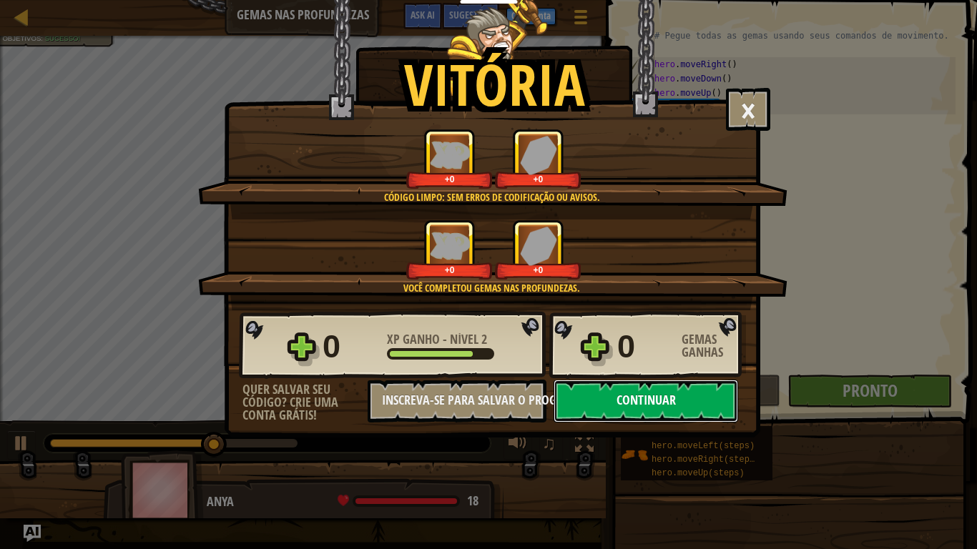
click at [661, 396] on button "Continuar" at bounding box center [646, 401] width 185 height 43
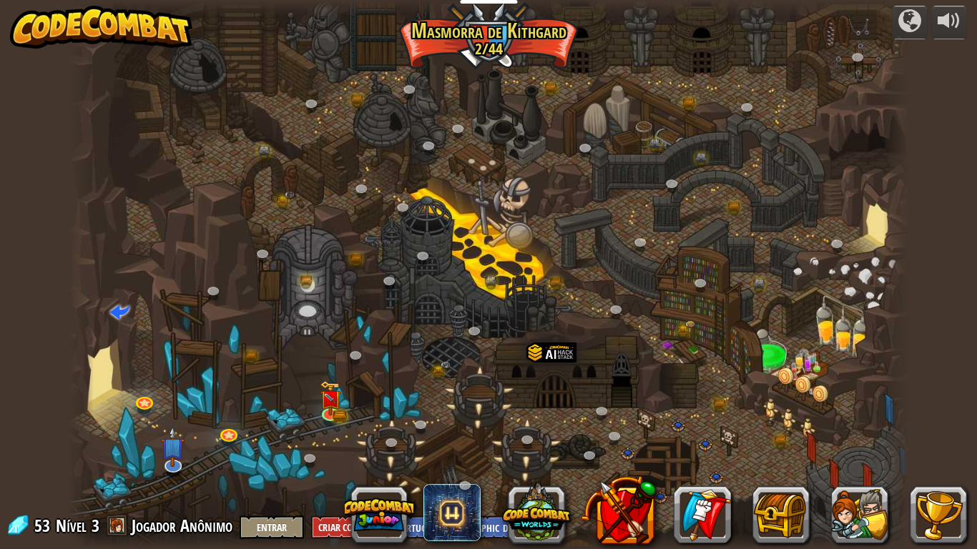
select select "pt-BR"
click at [337, 406] on img at bounding box center [330, 389] width 21 height 47
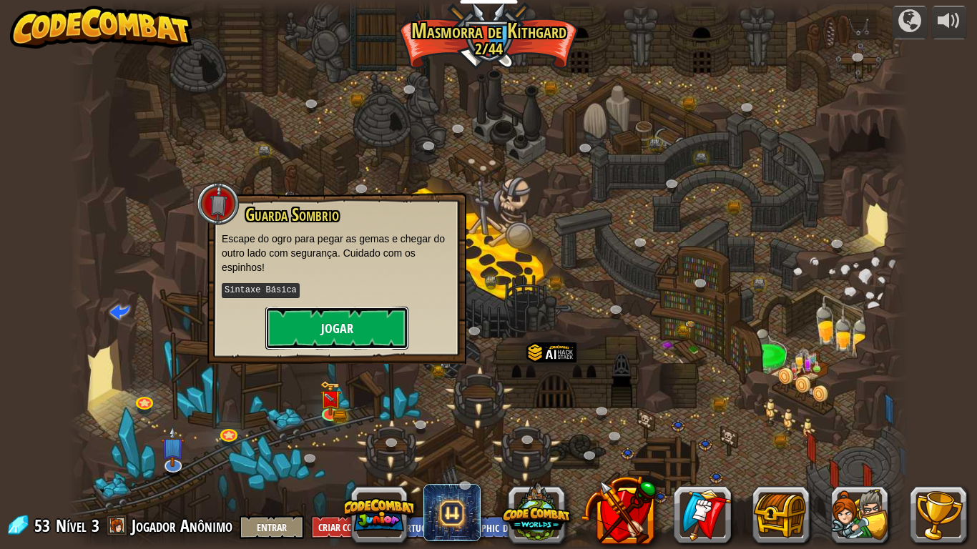
click at [378, 336] on button "Jogar" at bounding box center [336, 328] width 143 height 43
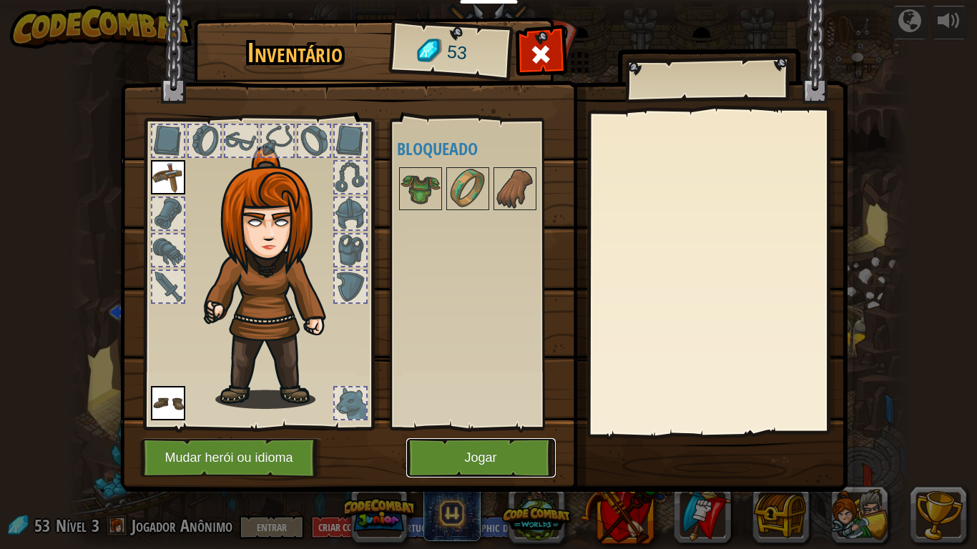
click at [491, 452] on button "Jogar" at bounding box center [481, 458] width 150 height 39
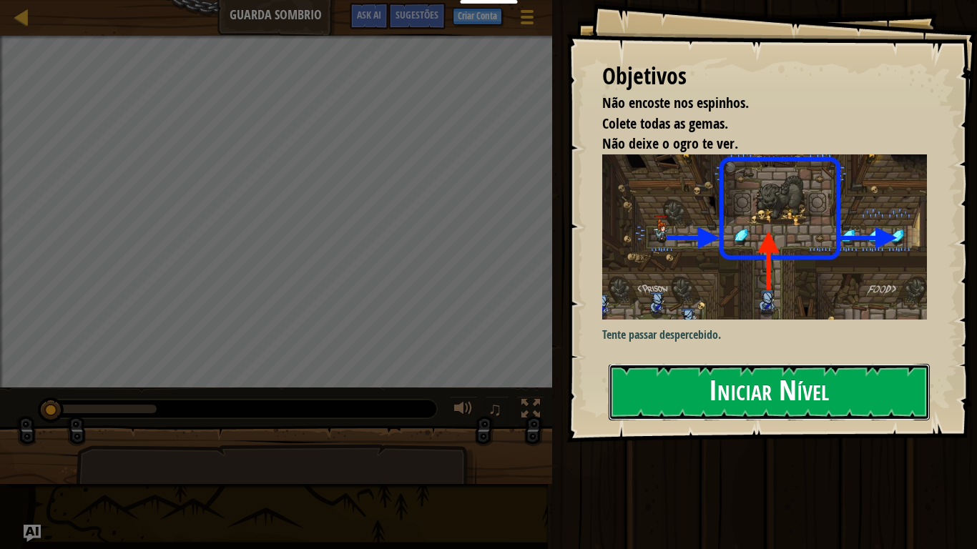
click at [731, 364] on button "Iniciar Nível" at bounding box center [769, 392] width 321 height 57
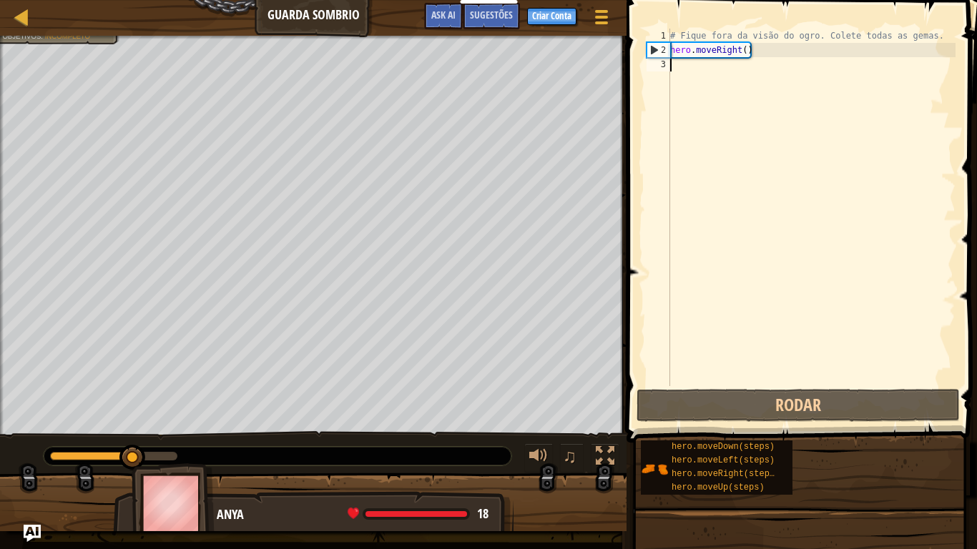
scroll to position [6, 0]
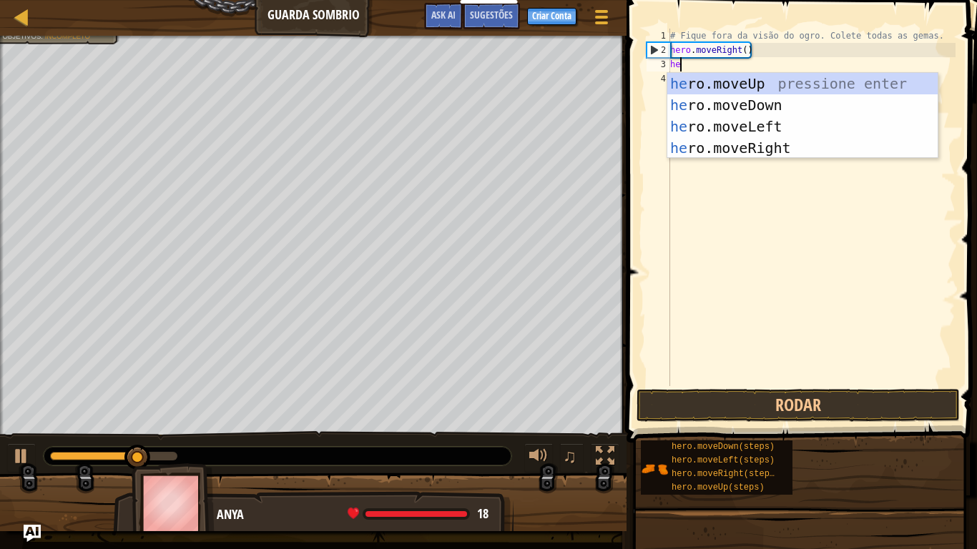
type textarea "he"
drag, startPoint x: 777, startPoint y: 80, endPoint x: 749, endPoint y: 74, distance: 28.5
click at [770, 79] on div "he ro.moveUp pressione enter he ro.moveDown pressione enter he ro.moveLeft pres…" at bounding box center [802, 137] width 270 height 129
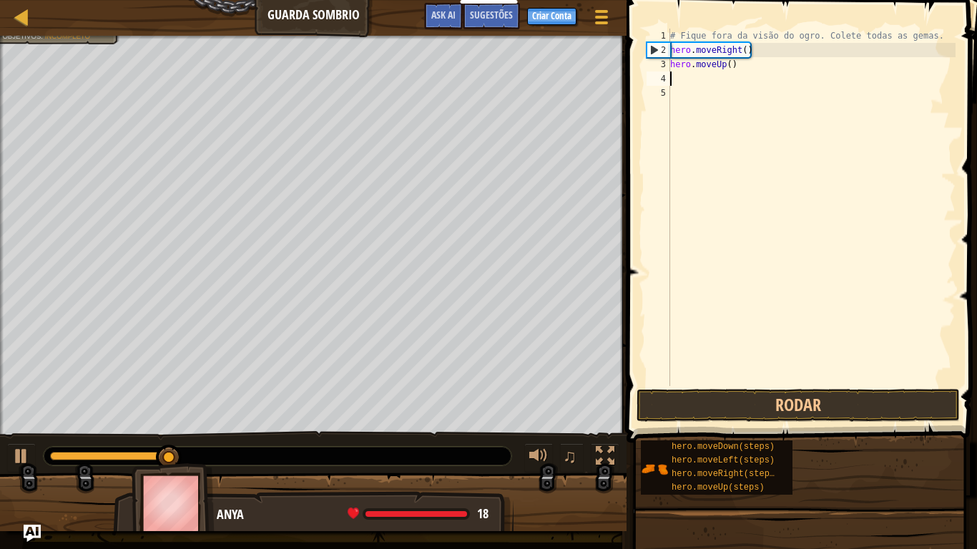
drag, startPoint x: 710, startPoint y: 84, endPoint x: 708, endPoint y: 75, distance: 8.7
click at [708, 77] on div "# Fique fora da visão do ogro. Colete todas as gemas. hero . moveRight ( ) hero…" at bounding box center [811, 222] width 288 height 386
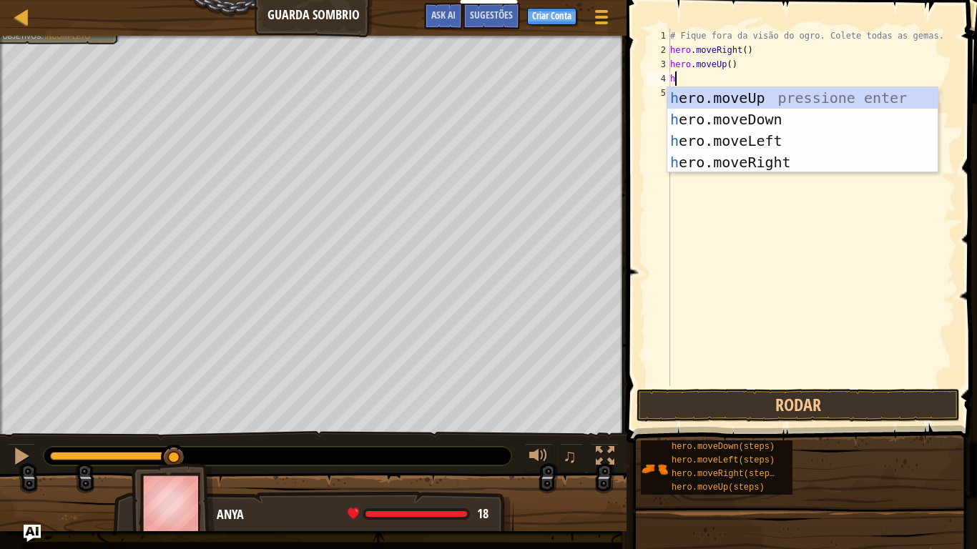
type textarea "he"
drag, startPoint x: 768, startPoint y: 163, endPoint x: 764, endPoint y: 144, distance: 19.6
click at [768, 163] on div "he ro.moveUp pressione enter he ro.moveDown pressione enter he ro.moveLeft pres…" at bounding box center [802, 151] width 270 height 129
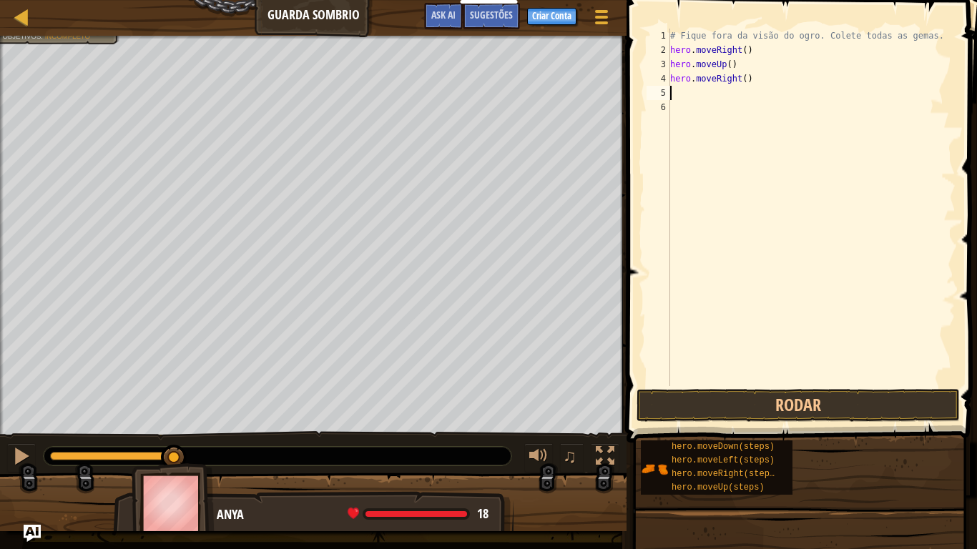
scroll to position [6, 0]
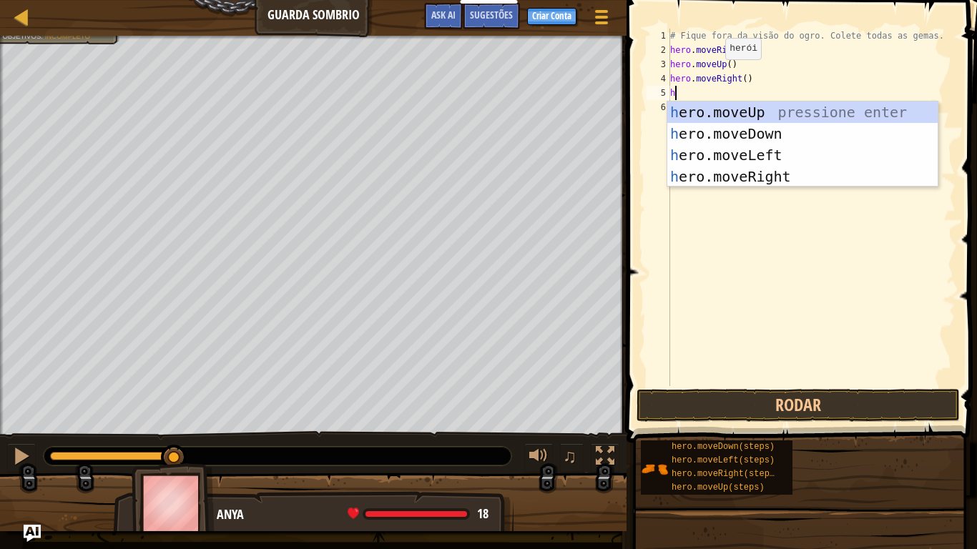
type textarea "he"
click at [785, 129] on div "he ro.moveUp pressione enter he ro.moveDown pressione enter he ro.moveLeft pres…" at bounding box center [802, 166] width 270 height 129
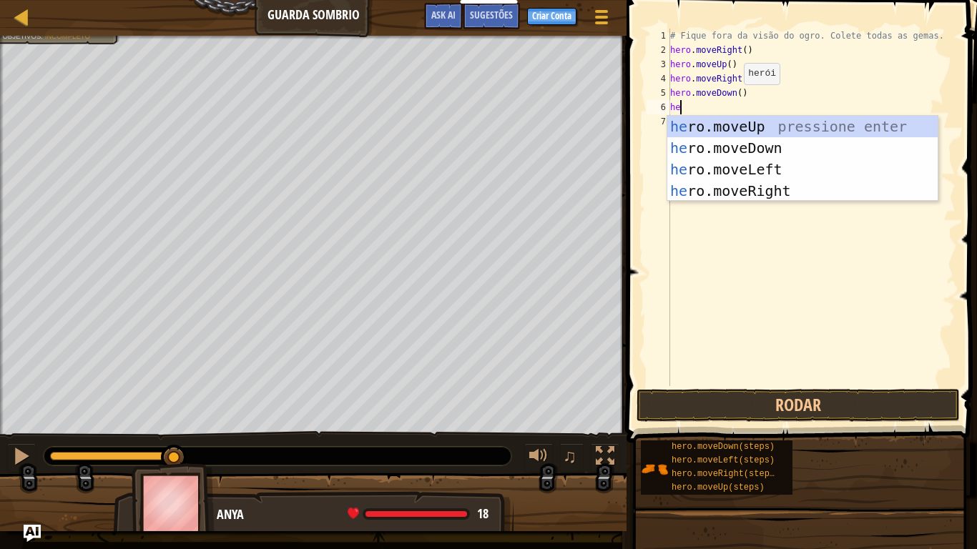
type textarea "he"
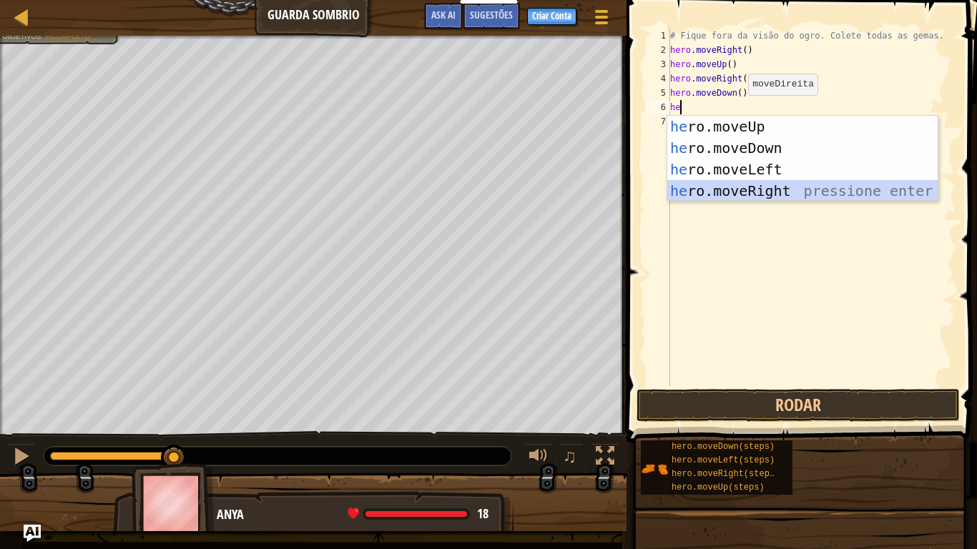
click at [761, 190] on div "he ro.moveUp pressione enter he ro.moveDown pressione enter he ro.moveLeft pres…" at bounding box center [802, 180] width 270 height 129
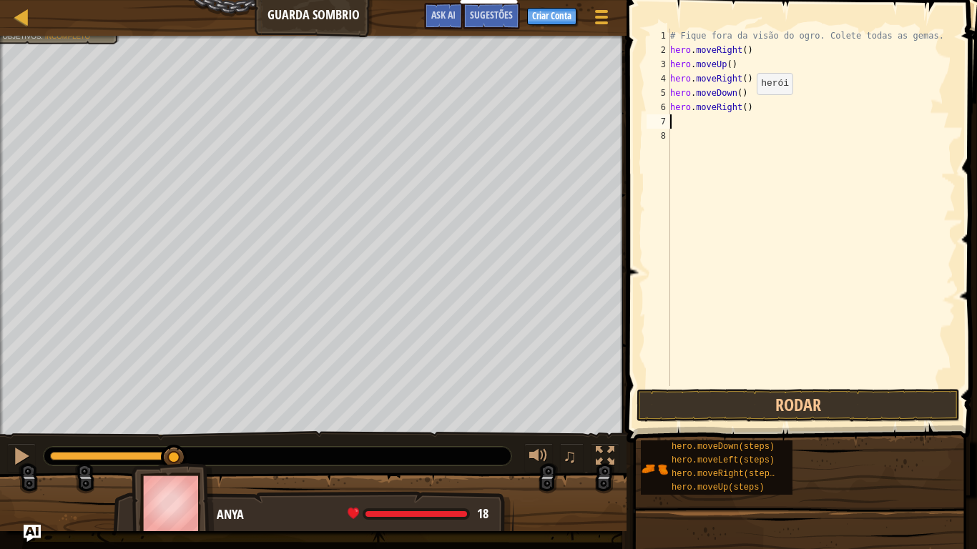
click at [744, 108] on div "# Fique fora da visão do ogro. Colete todas as gemas. hero . moveRight ( ) hero…" at bounding box center [811, 222] width 288 height 386
type textarea "hero.moveRight(2)"
click at [778, 407] on button "Rodar" at bounding box center [798, 405] width 323 height 33
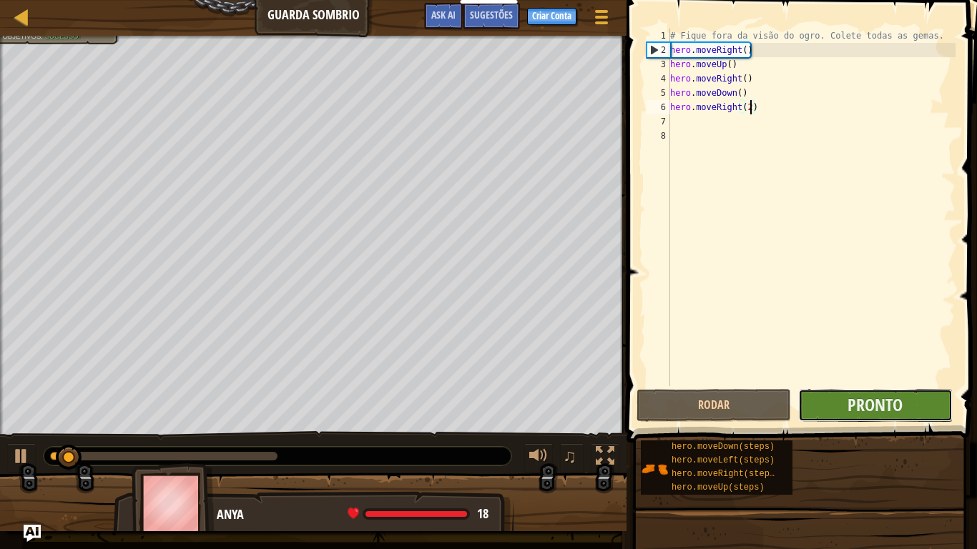
click at [919, 406] on button "Pronto" at bounding box center [875, 405] width 155 height 33
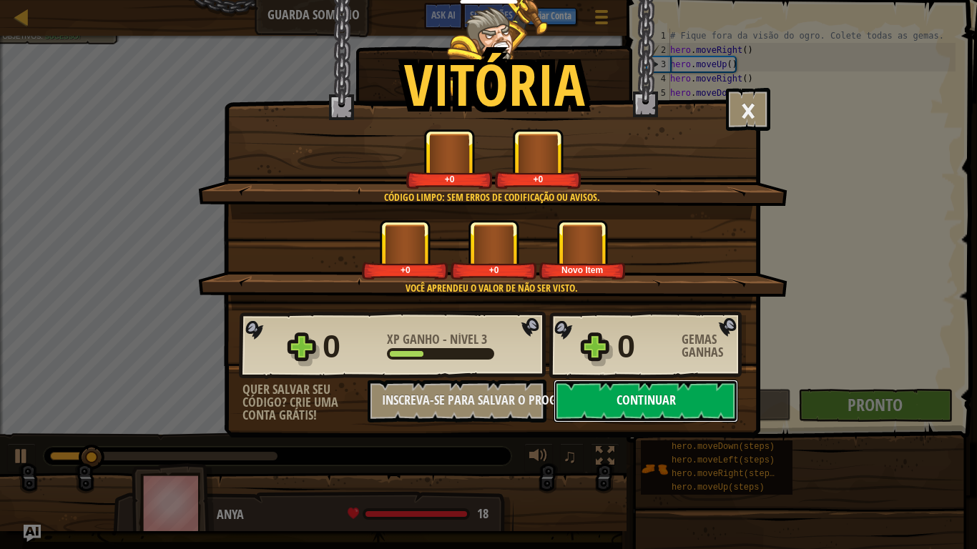
click at [655, 406] on button "Continuar" at bounding box center [646, 401] width 185 height 43
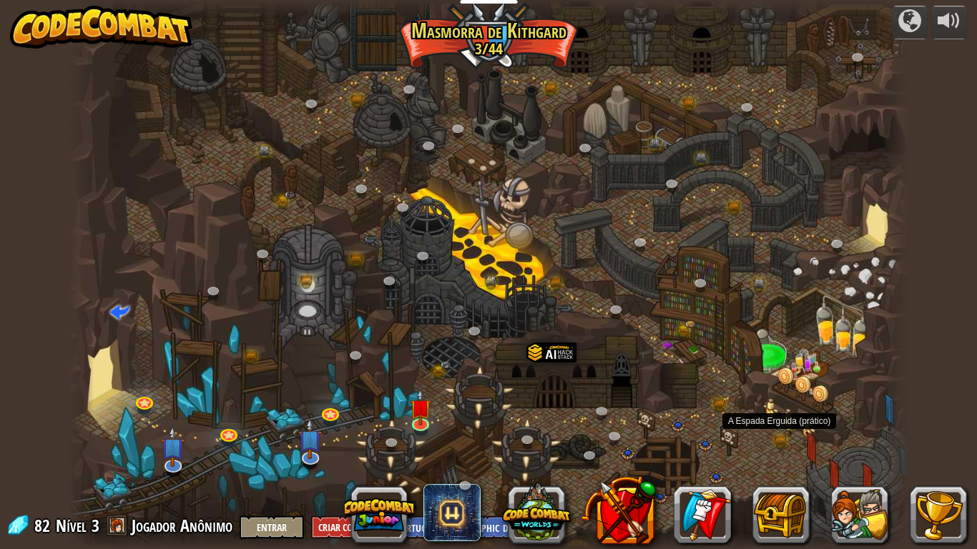
select select "pt-BR"
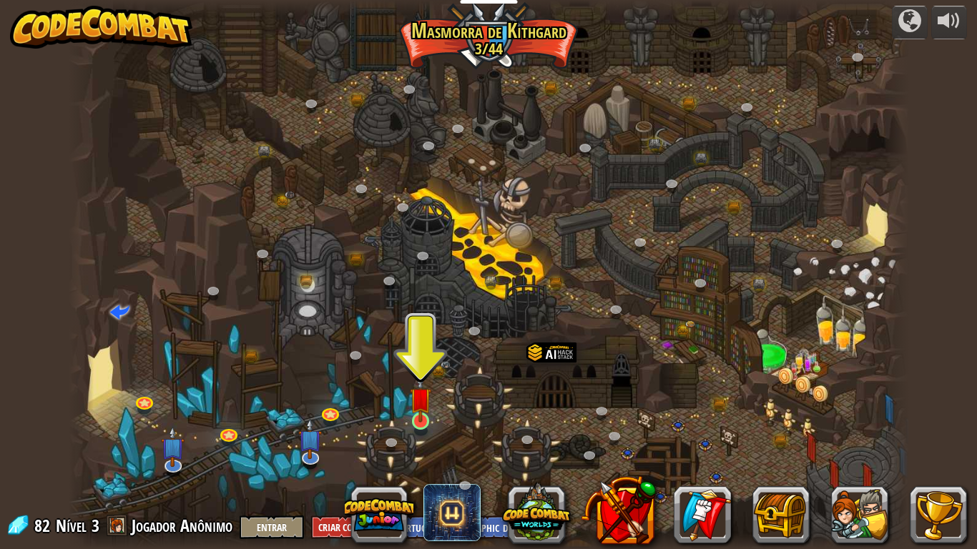
click at [429, 416] on img at bounding box center [420, 398] width 21 height 49
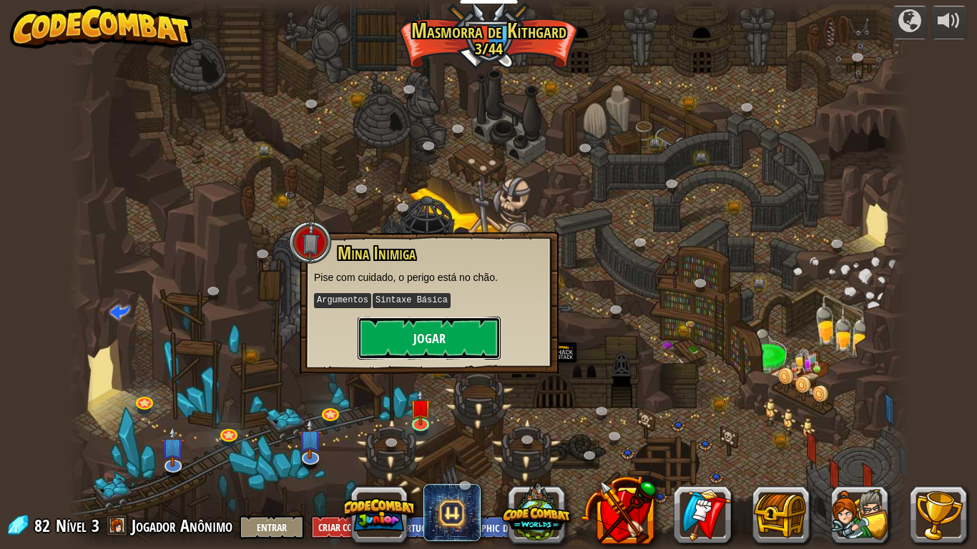
click at [450, 333] on button "Jogar" at bounding box center [429, 338] width 143 height 43
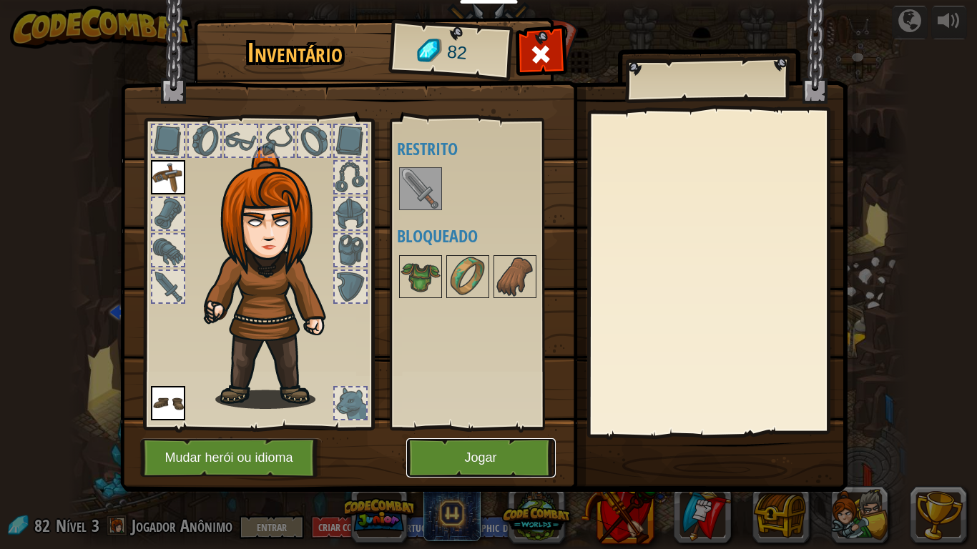
click at [496, 452] on button "Jogar" at bounding box center [481, 458] width 150 height 39
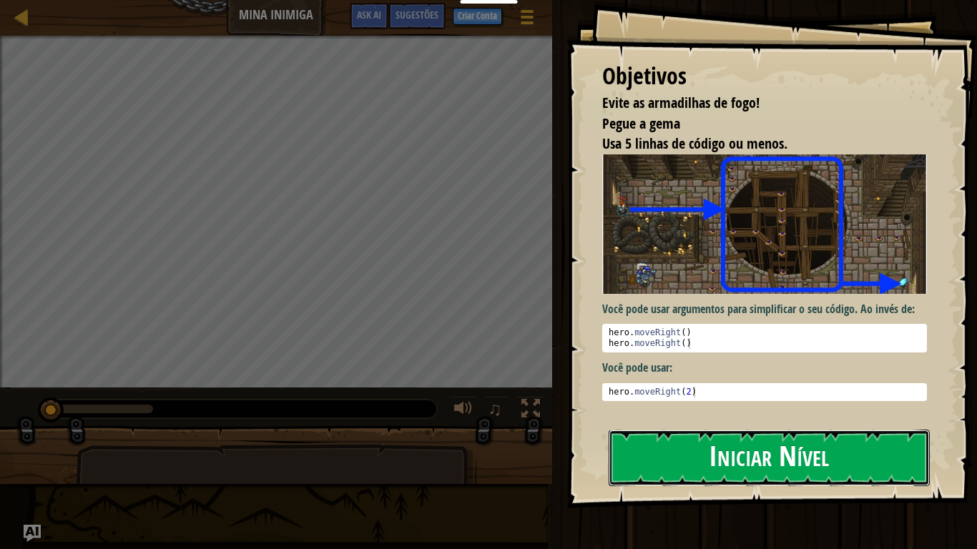
click at [819, 452] on button "Iniciar Nível" at bounding box center [769, 458] width 321 height 57
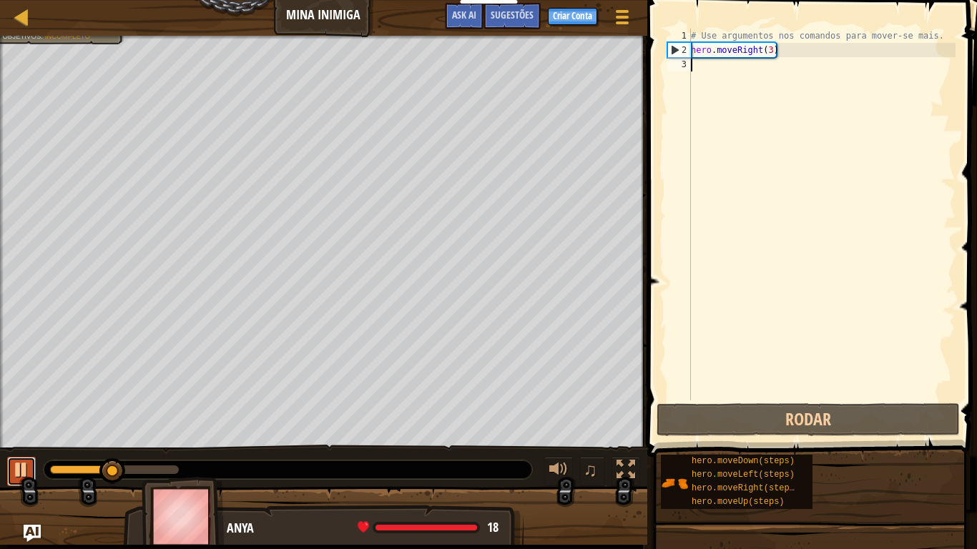
click at [16, 452] on div at bounding box center [21, 470] width 19 height 19
drag, startPoint x: 100, startPoint y: 472, endPoint x: 11, endPoint y: 484, distance: 90.2
click at [12, 452] on div "♫" at bounding box center [323, 466] width 647 height 43
type textarea "he"
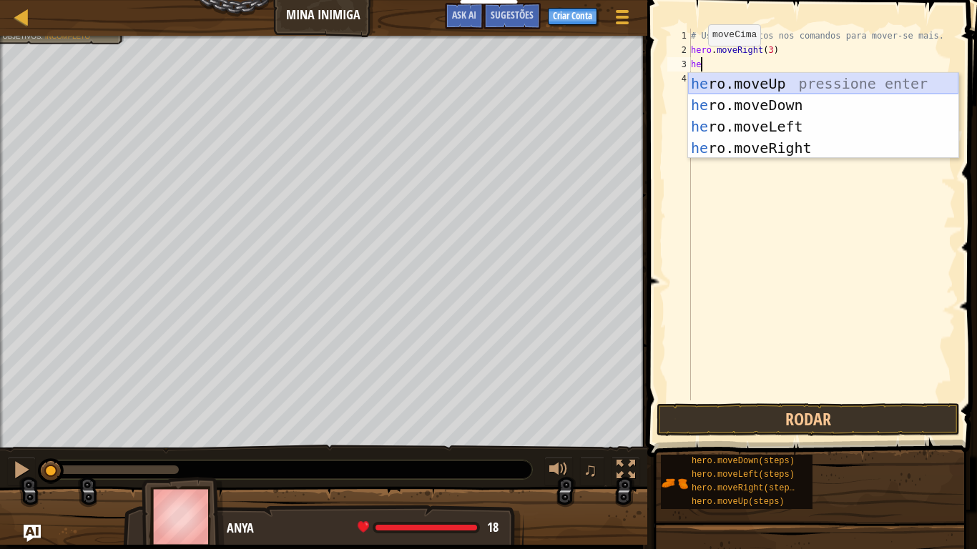
click at [755, 84] on div "he ro.moveUp pressione enter he ro.moveDown pressione enter he ro.moveLeft pres…" at bounding box center [823, 137] width 270 height 129
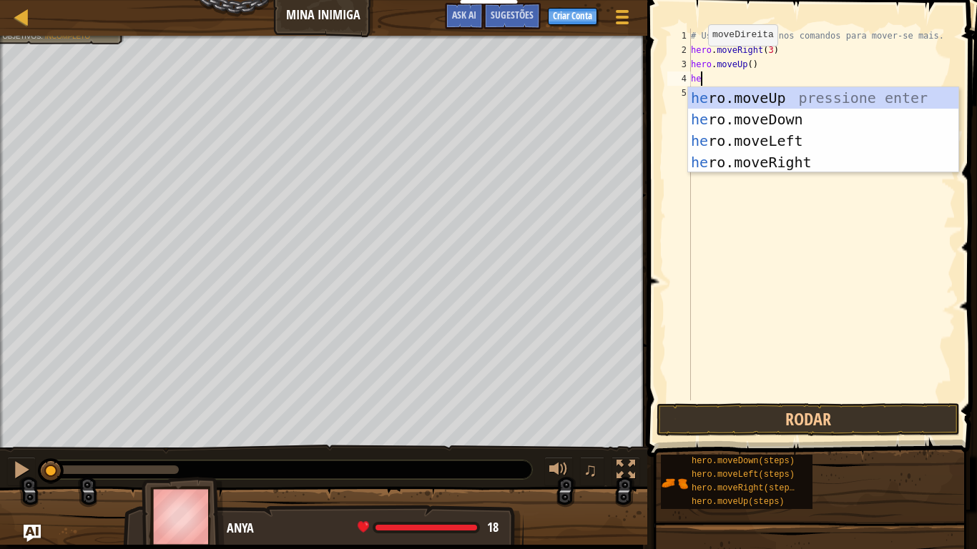
click at [813, 0] on body "Educadores Create Free Account School & District Solutions Teacher Toolkit Prev…" at bounding box center [488, 0] width 977 height 0
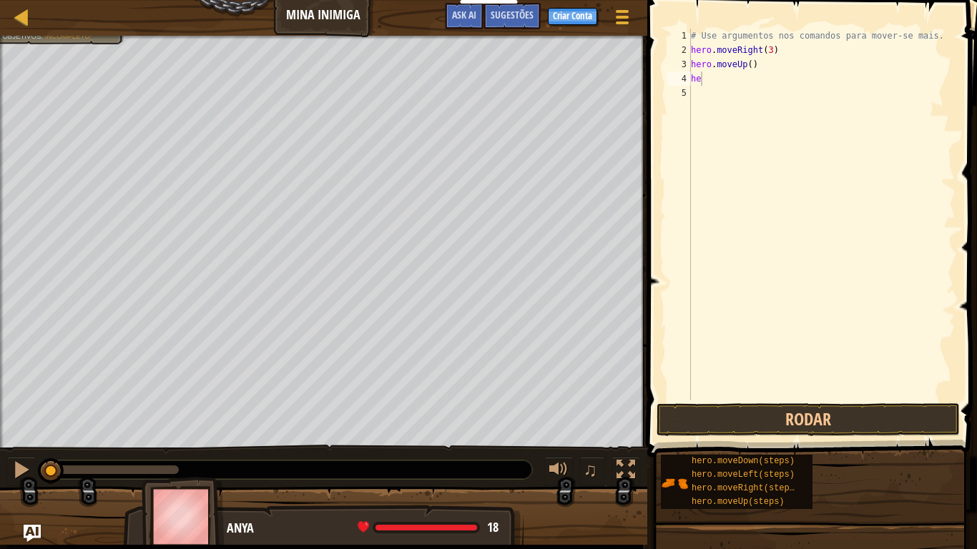
click at [720, 80] on div "# Use argumentos nos comandos para mover-se mais. hero . moveRight ( 3 ) hero .…" at bounding box center [822, 229] width 268 height 401
type textarea "h"
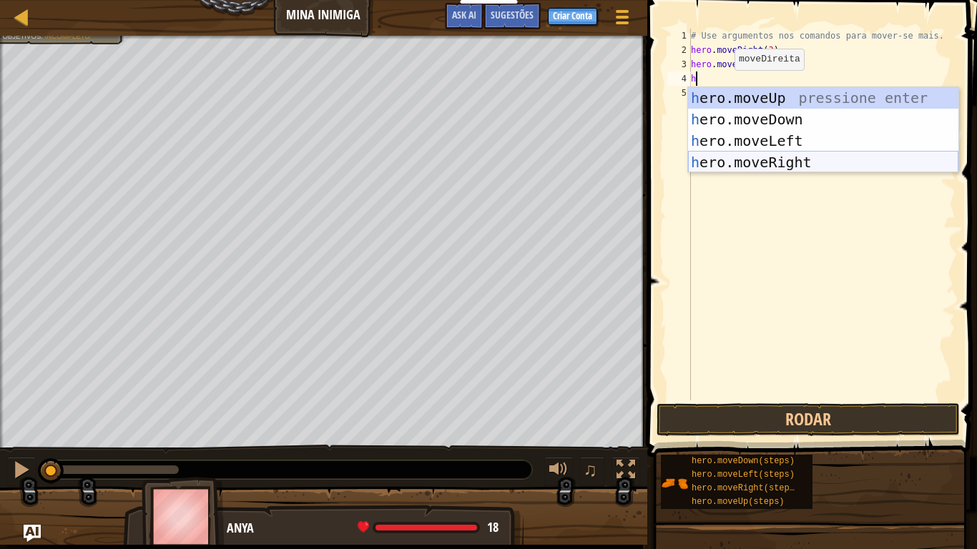
click at [805, 162] on div "h ero.moveUp pressione enter h ero.moveDown pressione enter h ero.moveLeft pres…" at bounding box center [823, 151] width 270 height 129
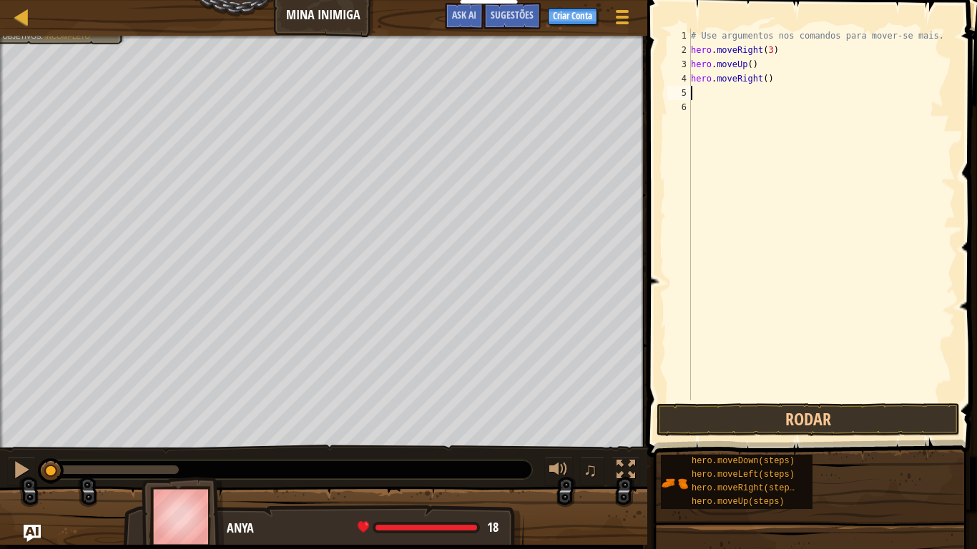
type textarea "h"
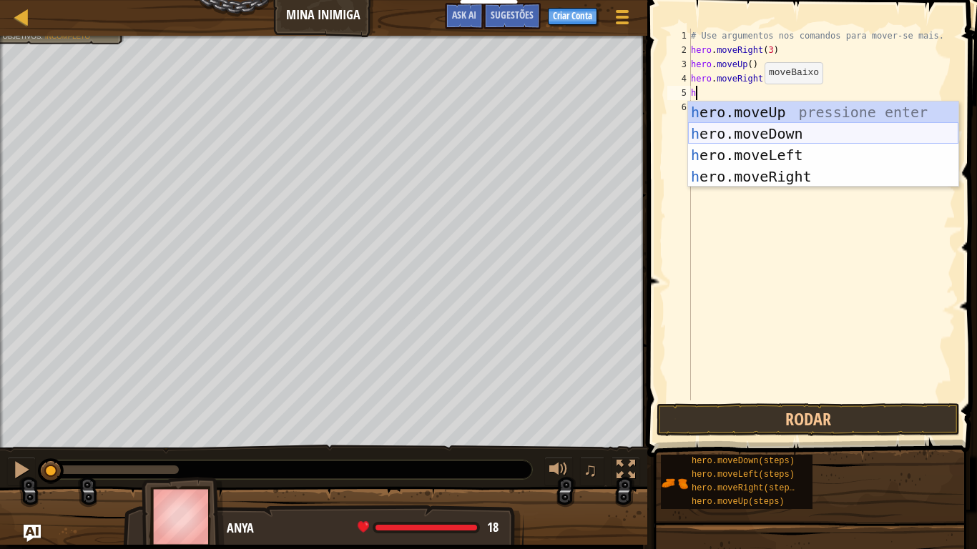
click at [775, 140] on div "h ero.moveUp pressione enter h ero.moveDown pressione enter h ero.moveLeft pres…" at bounding box center [823, 166] width 270 height 129
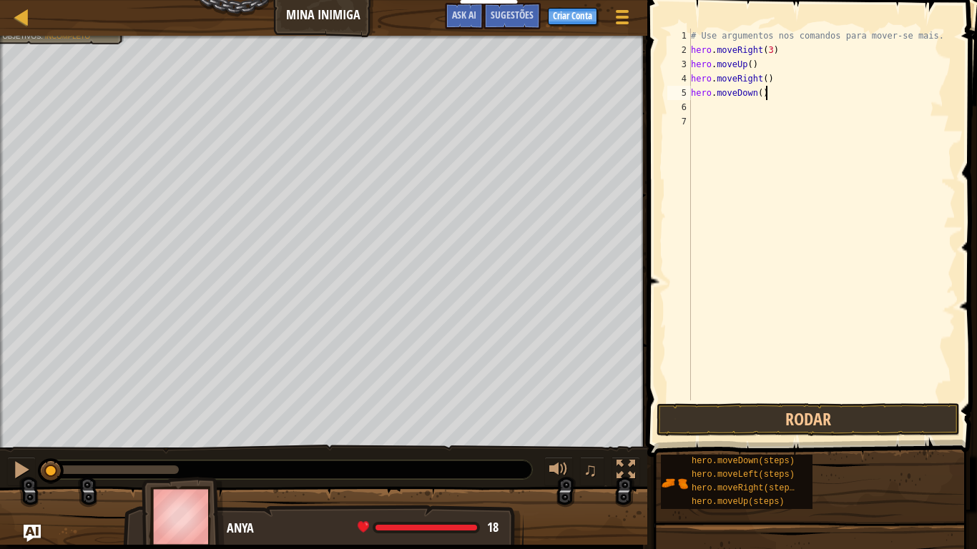
click at [764, 91] on div "# Use argumentos nos comandos para mover-se mais. hero . moveRight ( 3 ) hero .…" at bounding box center [822, 229] width 268 height 401
click at [761, 92] on div "# Use argumentos nos comandos para mover-se mais. hero . moveRight ( 3 ) hero .…" at bounding box center [822, 229] width 268 height 401
type textarea "hero.moveDown(3)"
click at [692, 98] on div "# Use argumentos nos comandos para mover-se mais. hero . moveRight ( 3 ) hero .…" at bounding box center [822, 229] width 268 height 401
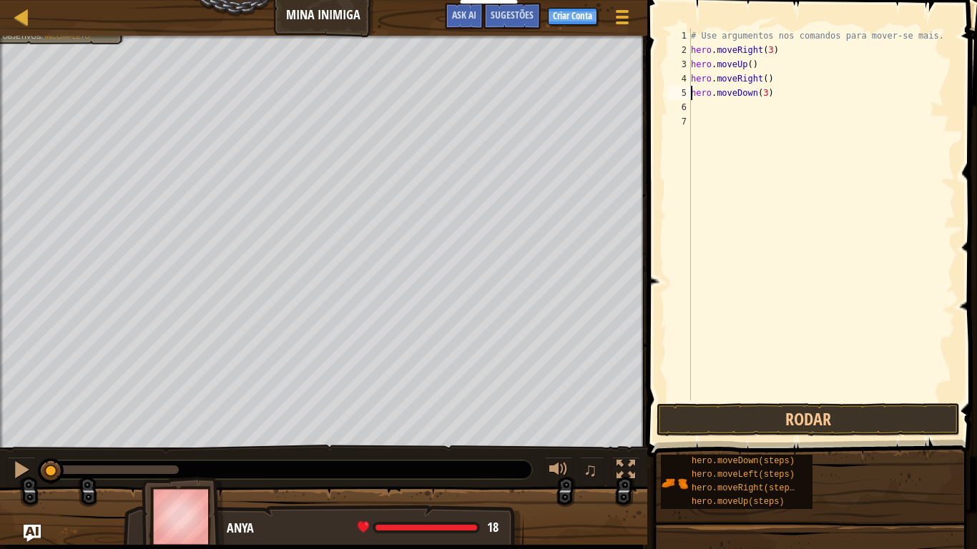
click at [700, 104] on div "# Use argumentos nos comandos para mover-se mais. hero . moveRight ( 3 ) hero .…" at bounding box center [822, 229] width 268 height 401
type textarea "he"
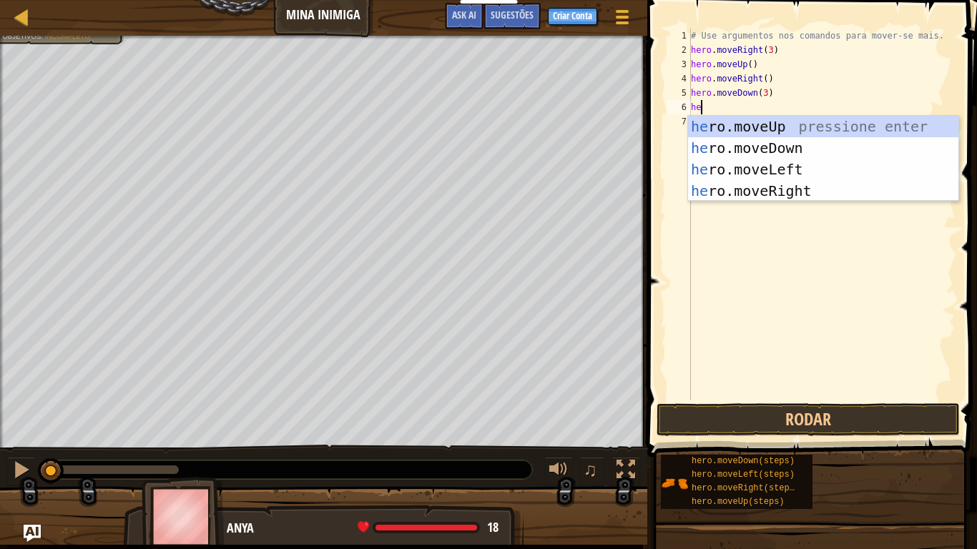
scroll to position [6, 1]
click at [780, 193] on div "he ro.moveUp pressione enter he ro.moveDown pressione enter he ro.moveLeft pres…" at bounding box center [823, 180] width 270 height 129
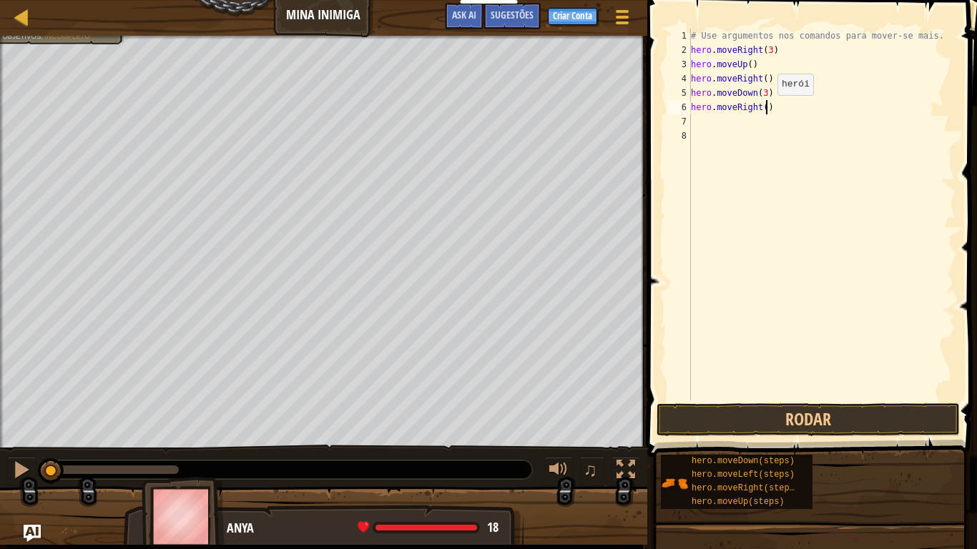
click at [765, 109] on div "# Use argumentos nos comandos para mover-se mais. hero . moveRight ( 3 ) hero .…" at bounding box center [822, 229] width 268 height 401
type textarea "hero.moveRight(10000)"
click at [853, 424] on button "Rodar" at bounding box center [808, 419] width 303 height 33
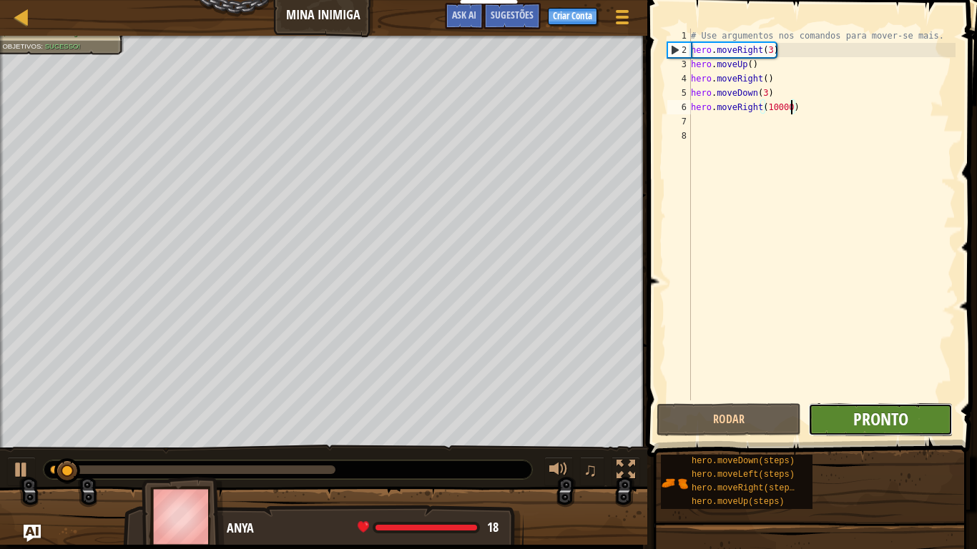
click at [867, 429] on span "Pronto" at bounding box center [880, 419] width 55 height 23
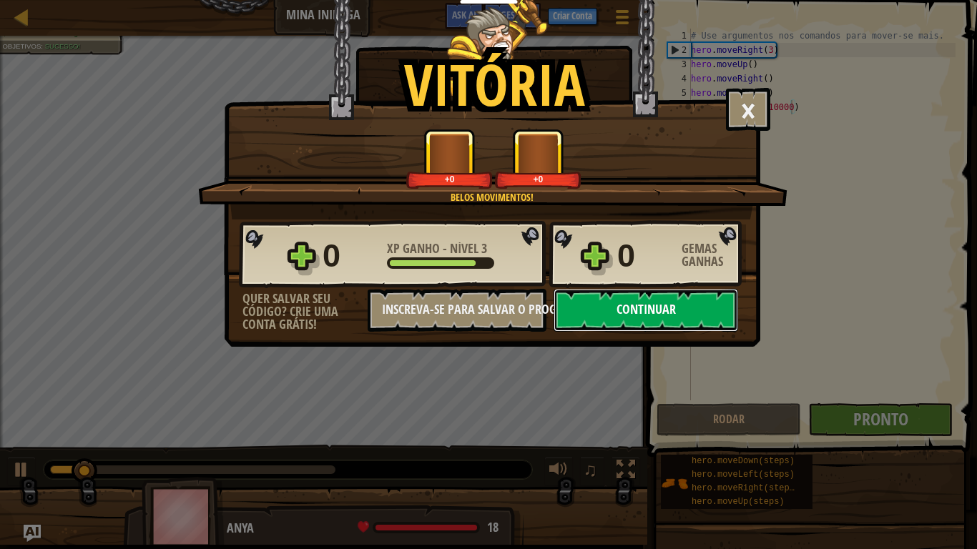
click at [616, 307] on button "Continuar" at bounding box center [646, 310] width 185 height 43
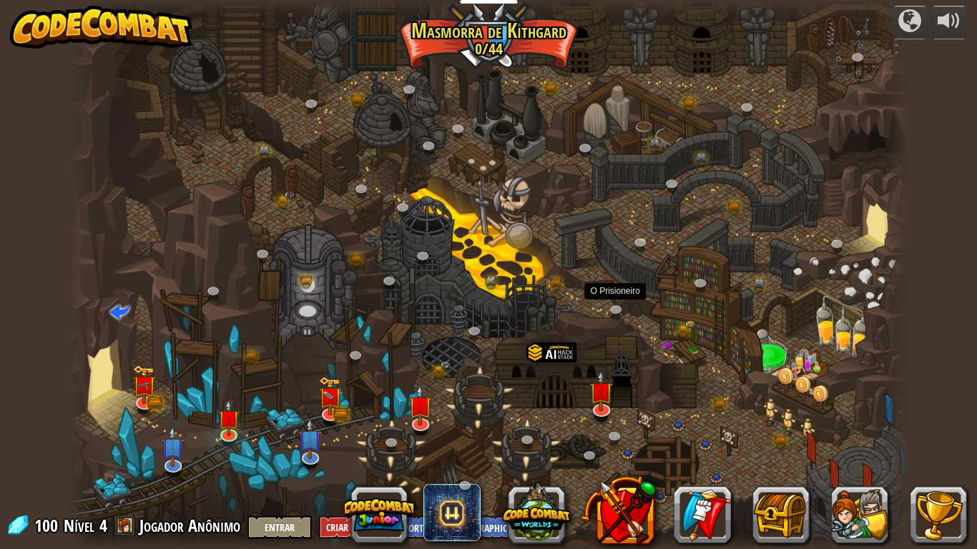
select select "pt-BR"
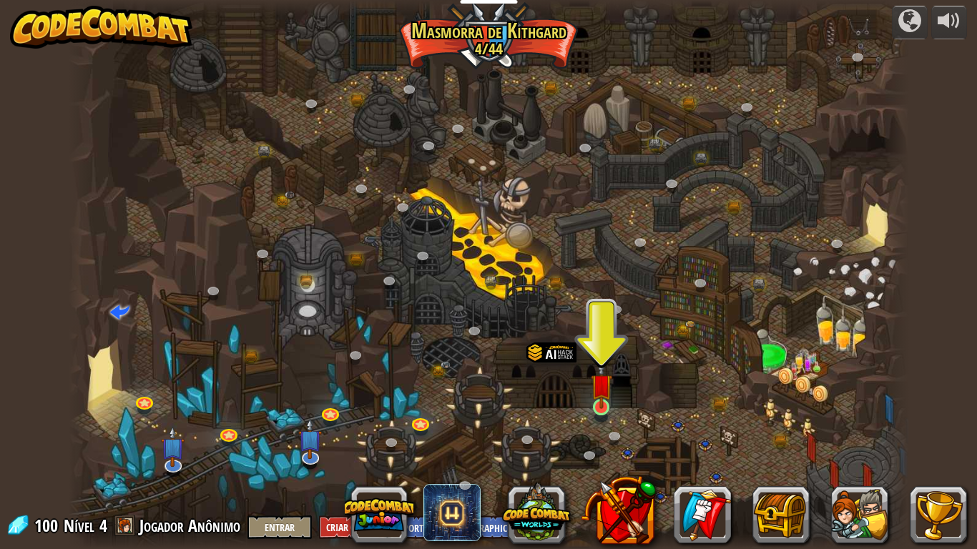
click at [609, 394] on img at bounding box center [601, 385] width 21 height 49
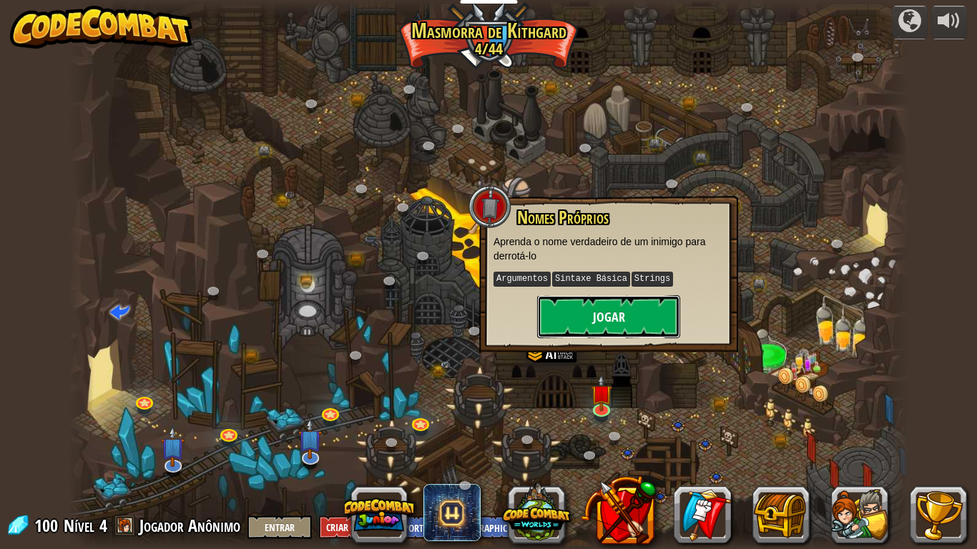
click at [593, 323] on button "Jogar" at bounding box center [608, 316] width 143 height 43
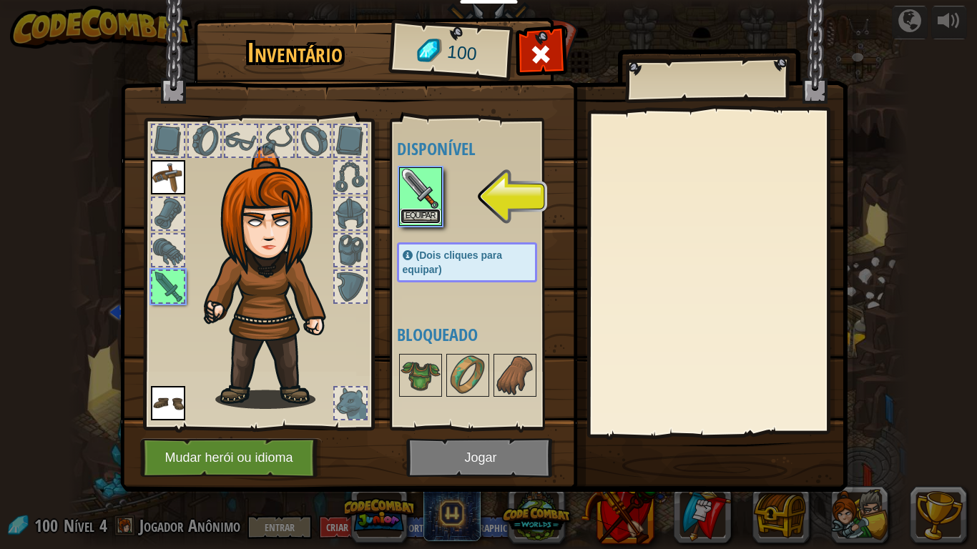
click at [426, 220] on button "Equipar" at bounding box center [421, 216] width 40 height 15
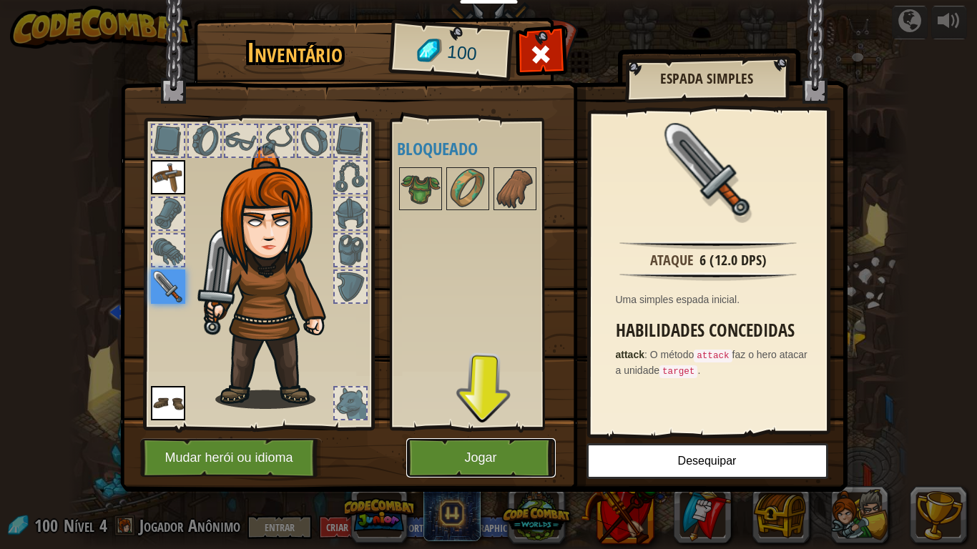
click at [519, 440] on button "Jogar" at bounding box center [481, 458] width 150 height 39
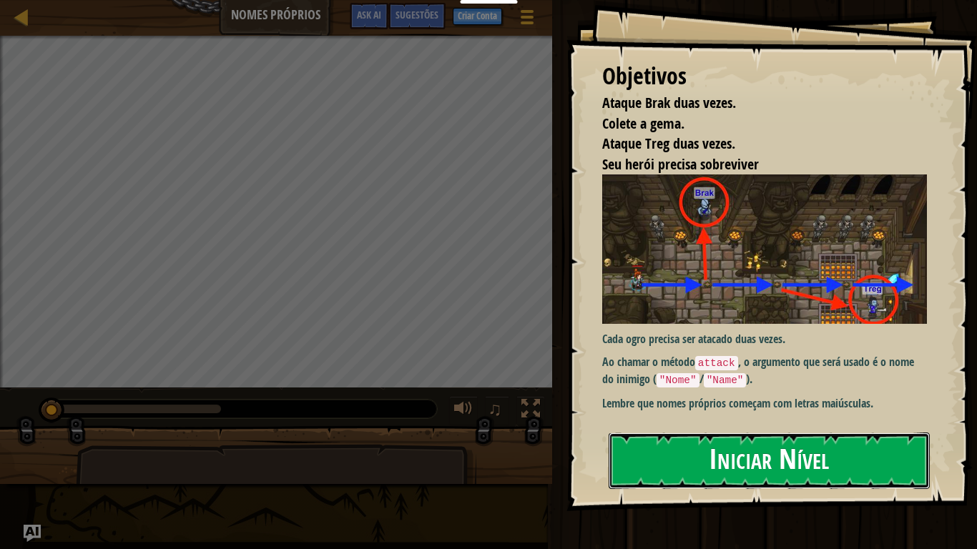
click at [740, 452] on button "Iniciar Nível" at bounding box center [769, 461] width 321 height 57
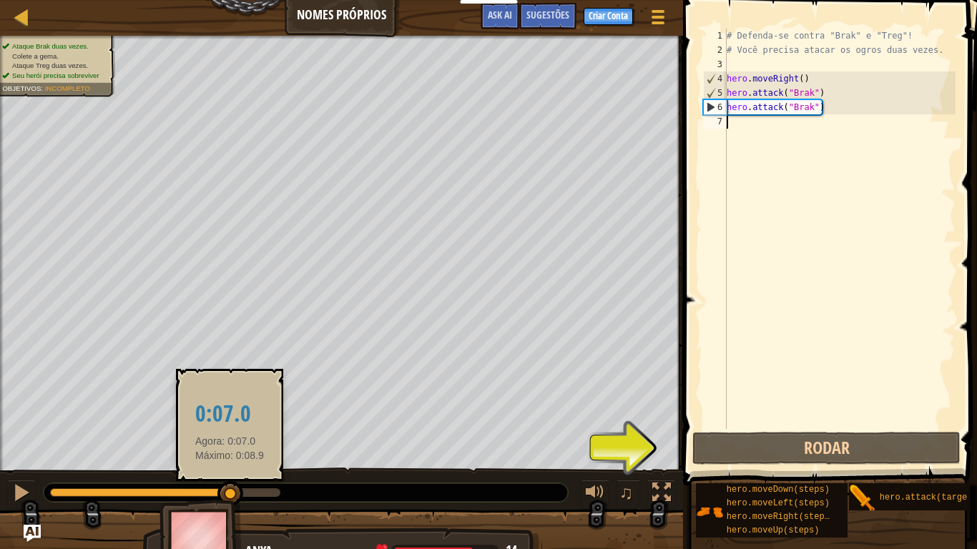
drag, startPoint x: 61, startPoint y: 491, endPoint x: 230, endPoint y: 496, distance: 169.6
click at [230, 452] on div at bounding box center [230, 494] width 26 height 26
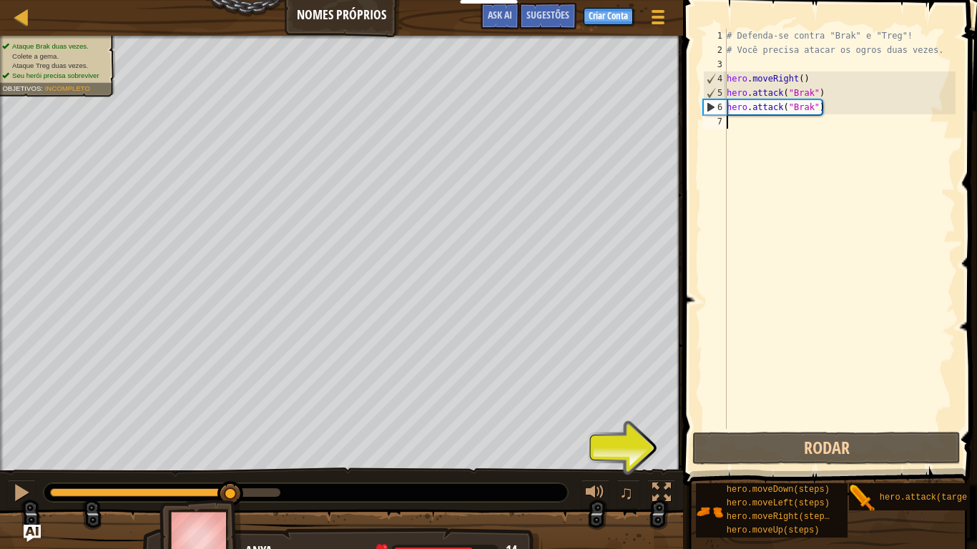
click at [753, 129] on div "# Defenda-se contra "Brak" e "Treg"! # Você precisa atacar os ogros duas vezes.…" at bounding box center [840, 243] width 232 height 429
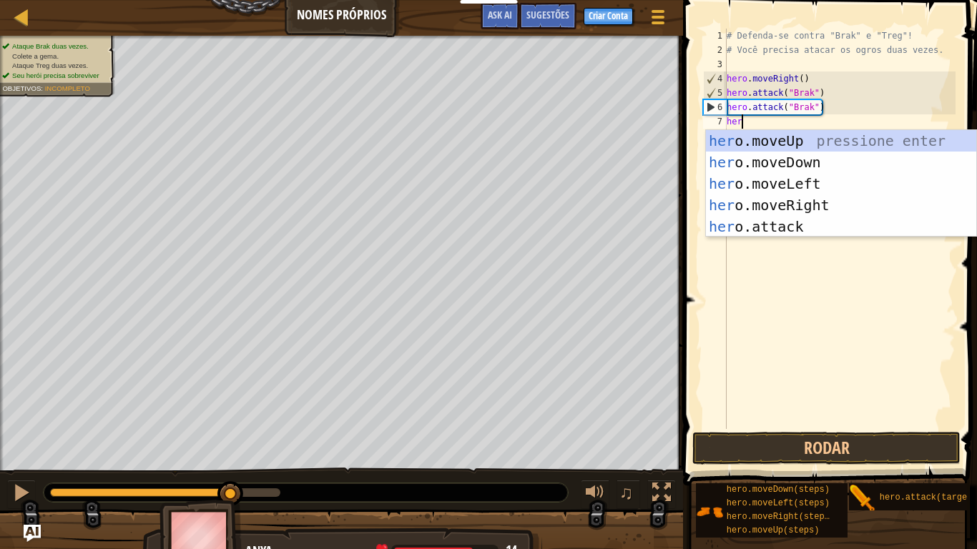
type textarea "hero"
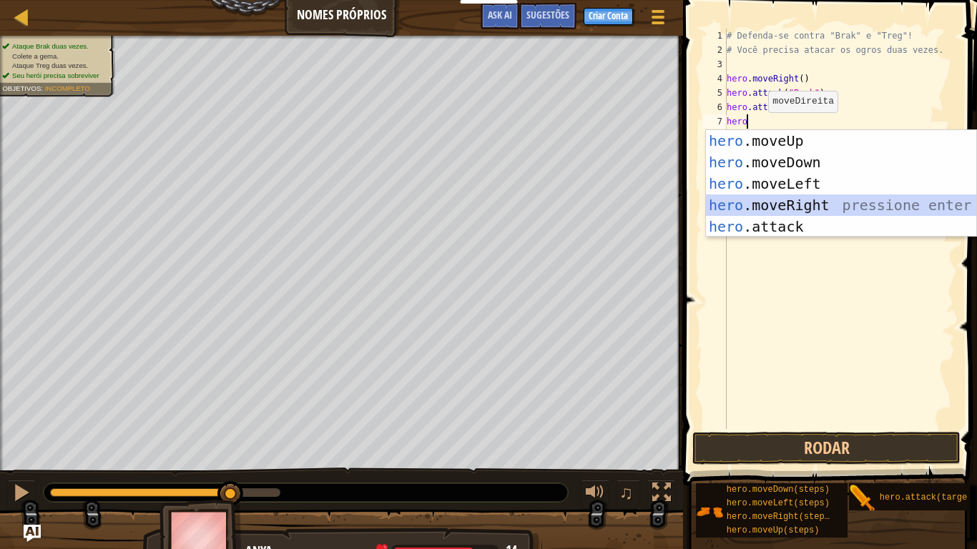
click at [799, 205] on div "hero .moveUp pressione enter hero .moveDown pressione enter hero .moveLeft pres…" at bounding box center [841, 205] width 270 height 150
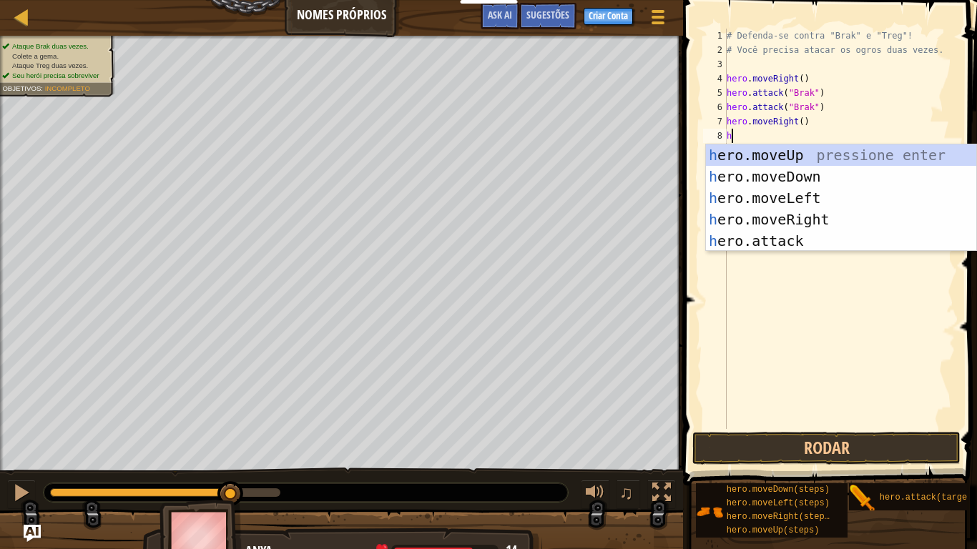
scroll to position [6, 1]
click at [765, 238] on div "he ro.moveUp pressione enter he ro.moveDown pressione enter he ro.moveLeft pres…" at bounding box center [841, 220] width 270 height 150
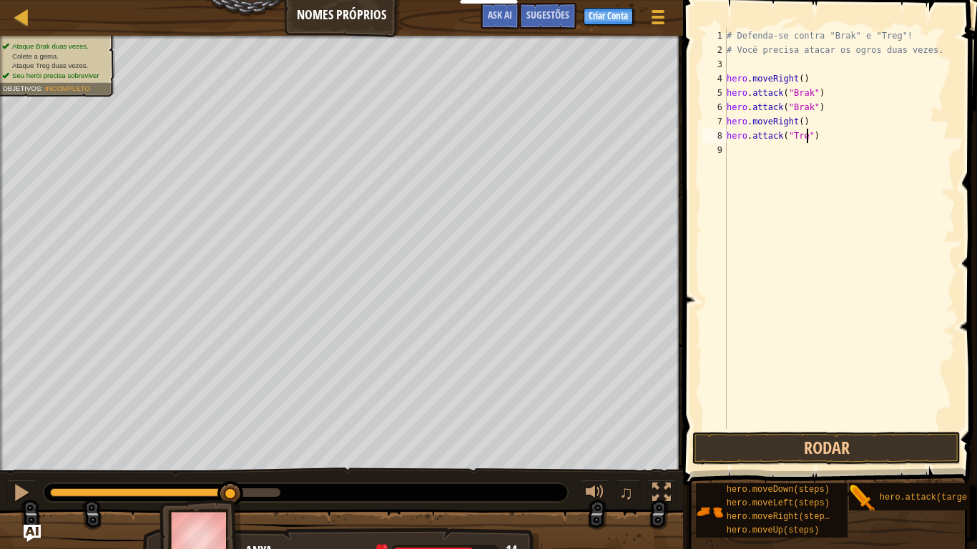
type textarea "hero.attack("Treg")"
click at [758, 155] on div "# Defenda-se contra "Brak" e "Treg"! # Você precisa atacar os ogros duas vezes.…" at bounding box center [840, 243] width 232 height 429
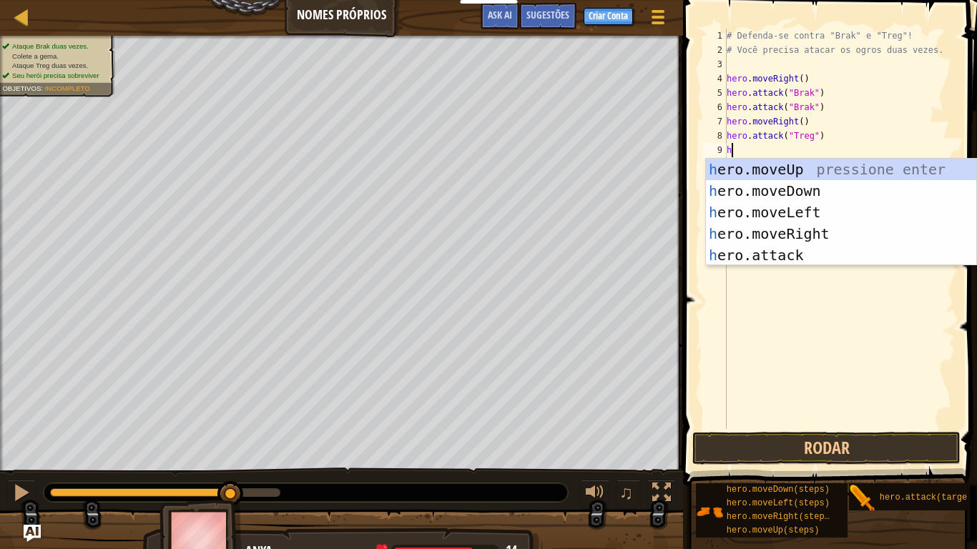
scroll to position [6, 1]
click at [796, 251] on div "he ro.moveUp pressione enter he ro.moveDown pressione enter he ro.moveLeft pres…" at bounding box center [841, 234] width 270 height 150
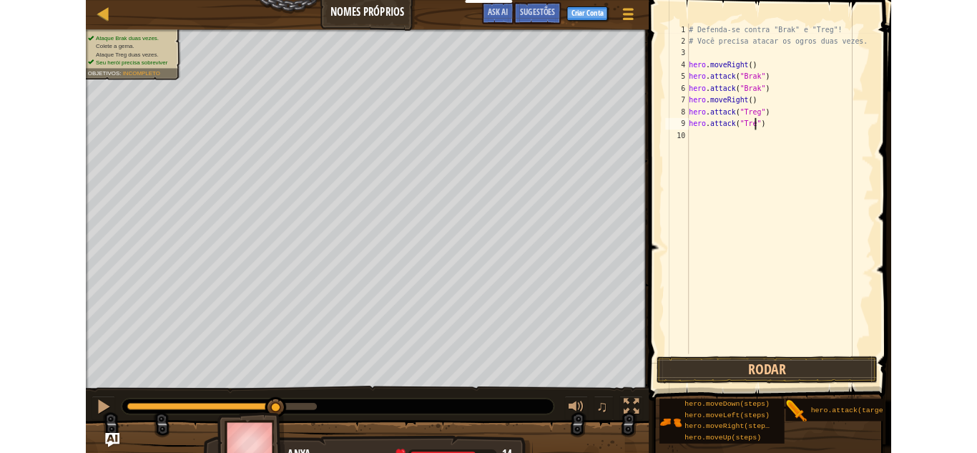
scroll to position [6, 13]
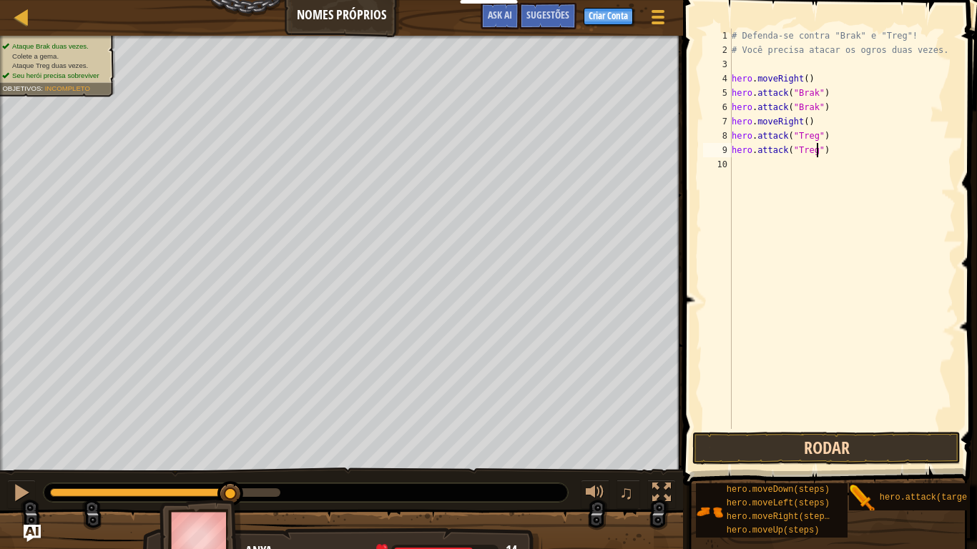
type textarea "hero.attack("Treg")"
click at [763, 436] on button "Rodar" at bounding box center [826, 448] width 268 height 33
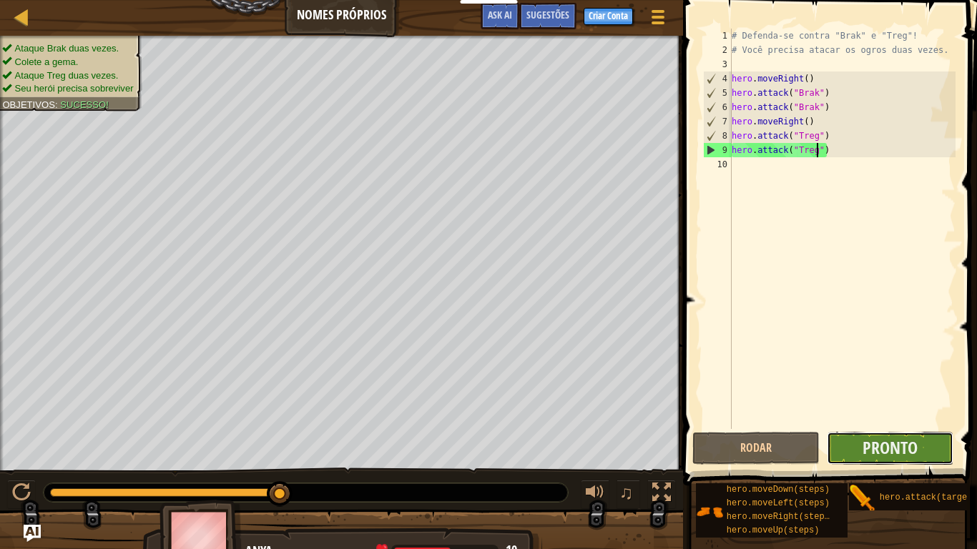
click at [845, 446] on button "Pronto" at bounding box center [890, 448] width 127 height 33
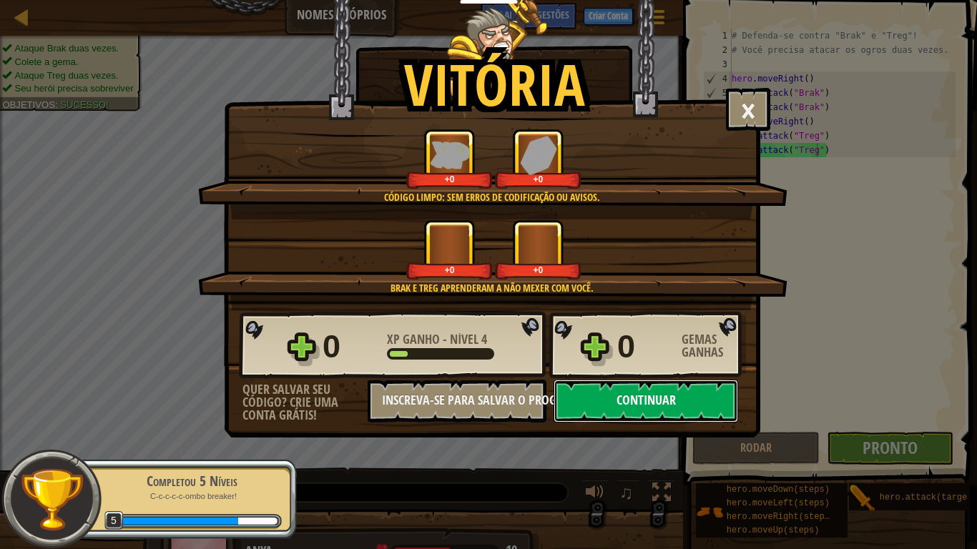
click at [647, 388] on button "Continuar" at bounding box center [646, 401] width 185 height 43
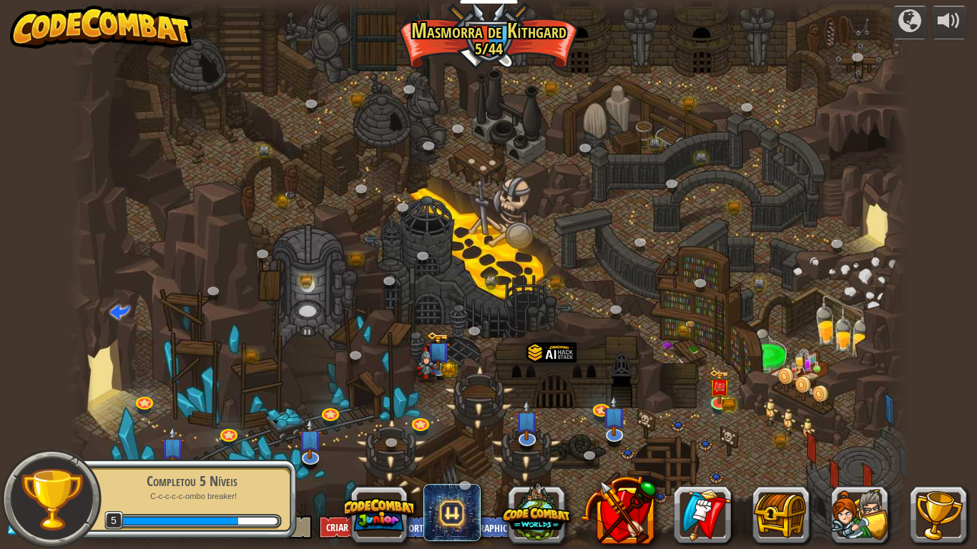
select select "pt-BR"
click at [729, 387] on img at bounding box center [719, 378] width 21 height 47
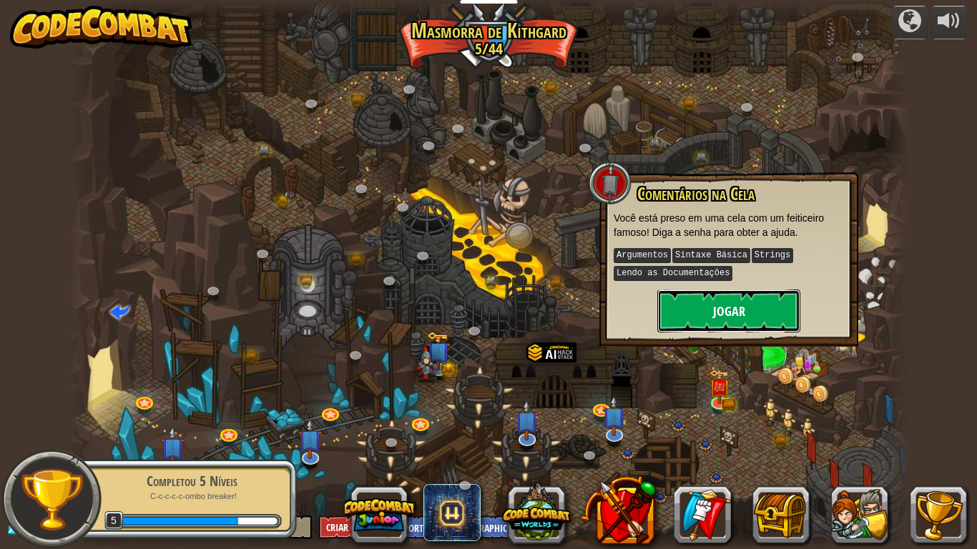
click at [733, 305] on button "Jogar" at bounding box center [728, 311] width 143 height 43
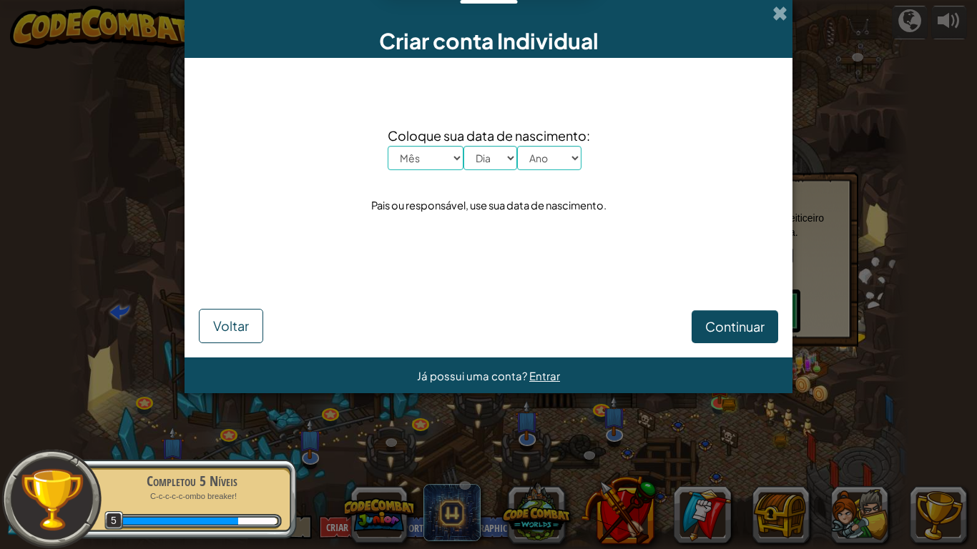
click at [794, 31] on div "Criar conta Individual Coloque sua data de nascimento: Mês Janeiro Fevereiro Ma…" at bounding box center [488, 274] width 977 height 549
click at [793, 29] on div "Criar conta Individual Coloque sua data de nascimento: Mês Janeiro Fevereiro Ma…" at bounding box center [488, 274] width 977 height 549
click at [783, 19] on span at bounding box center [780, 13] width 15 height 15
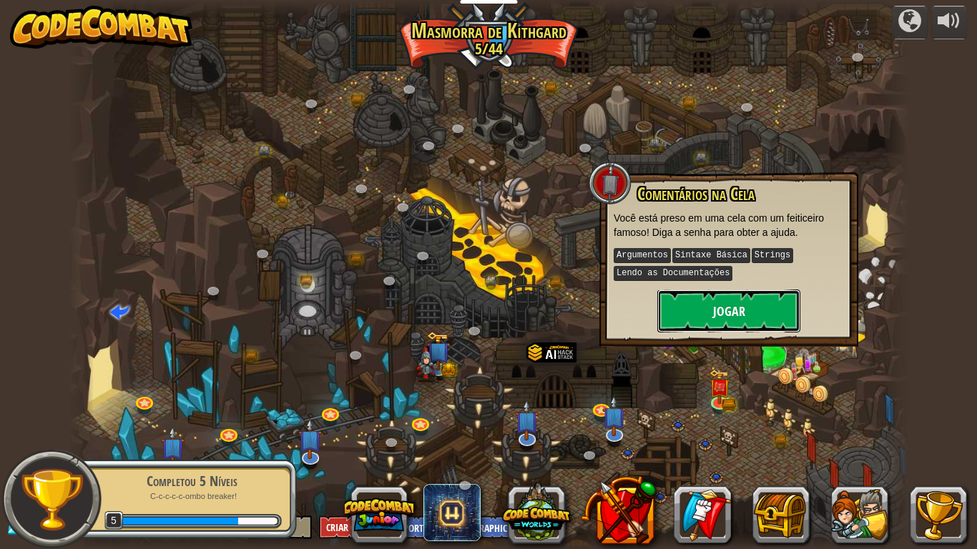
click at [767, 308] on button "Jogar" at bounding box center [728, 311] width 143 height 43
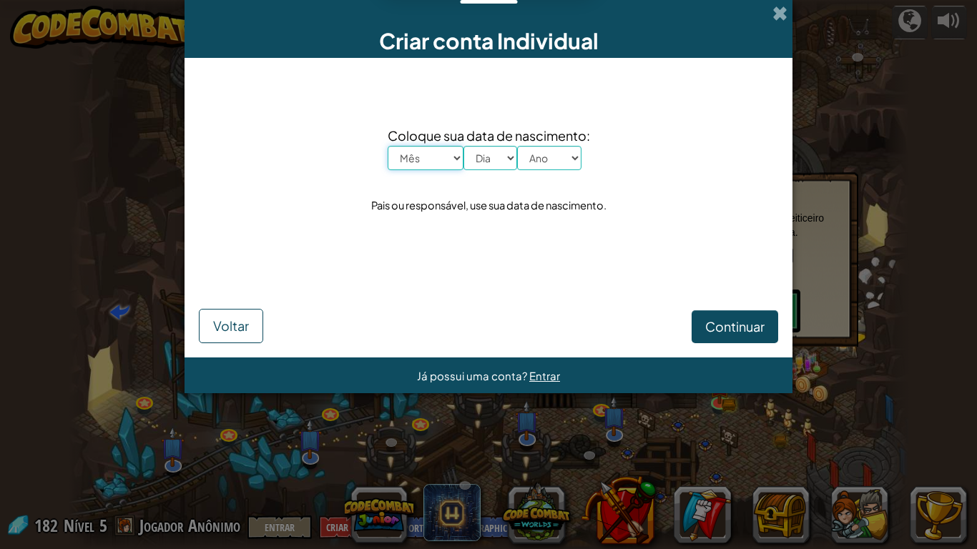
click at [426, 164] on select "Mês Janeiro Fevereiro Março Abril Maio Junho Julho Agosto Setembro Outubro Nove…" at bounding box center [426, 158] width 76 height 24
click at [558, 231] on div "Coloque sua data de nascimento: Mês Janeiro Fevereiro Março Abril Maio Junho Ju…" at bounding box center [488, 171] width 579 height 198
click at [550, 373] on span "Entrar" at bounding box center [544, 376] width 31 height 14
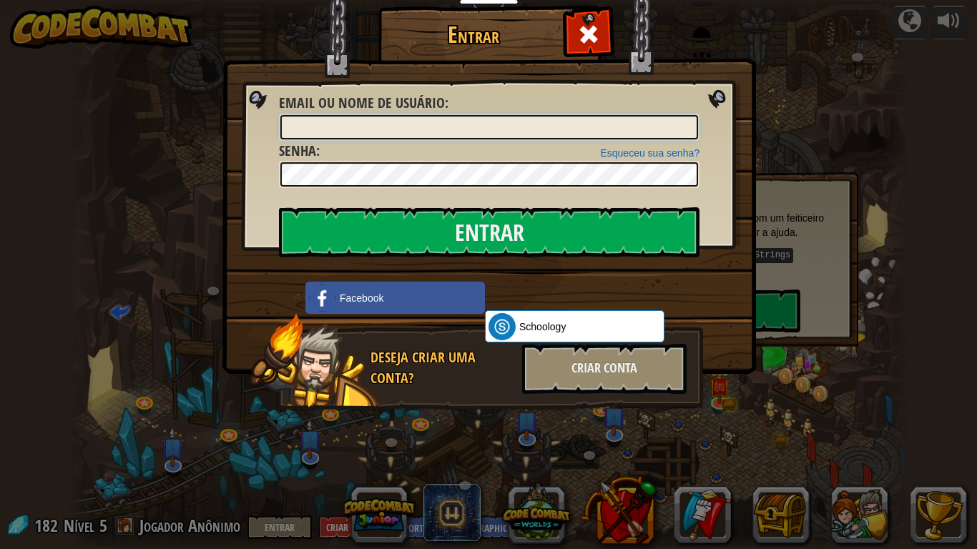
click at [326, 124] on input "Email ou nome de usuário :" at bounding box center [489, 127] width 418 height 24
